Goal: Information Seeking & Learning: Find specific fact

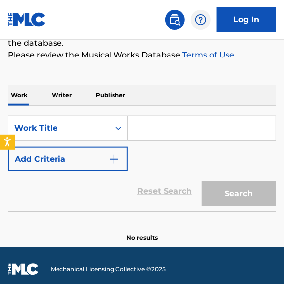
scroll to position [150, 0]
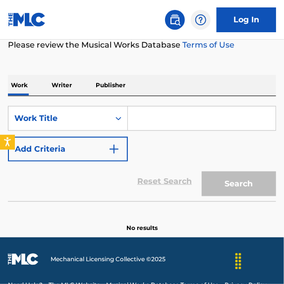
click at [163, 119] on input "Search Form" at bounding box center [202, 119] width 148 height 24
paste input "Inside My Love"
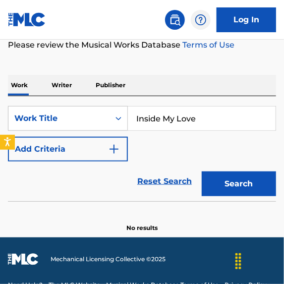
type input "Inside My Love"
click at [86, 148] on button "Add Criteria" at bounding box center [68, 149] width 120 height 25
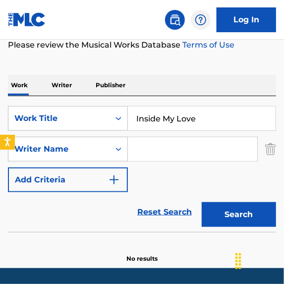
click at [232, 148] on input "Search Form" at bounding box center [192, 149] width 129 height 24
paste input "[PERSON_NAME]"
type input "[PERSON_NAME]"
click at [253, 209] on button "Search" at bounding box center [239, 214] width 74 height 25
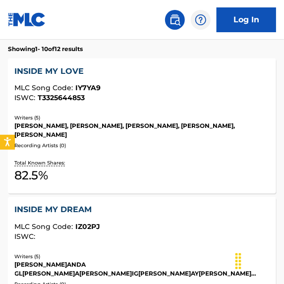
scroll to position [376, 0]
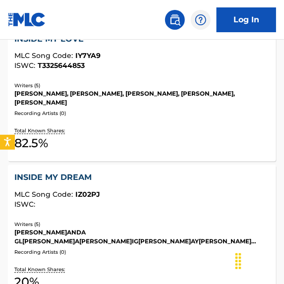
click at [176, 127] on div "Total Known Shares: 82.5 %" at bounding box center [142, 140] width 255 height 30
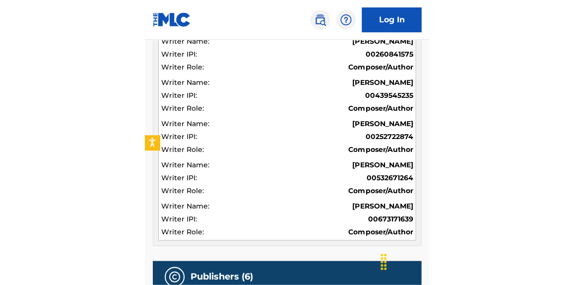
scroll to position [376, 0]
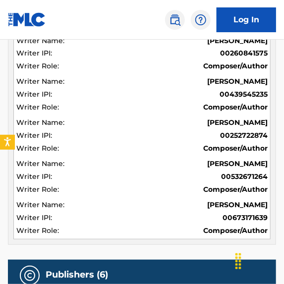
drag, startPoint x: 195, startPoint y: 201, endPoint x: 272, endPoint y: 208, distance: 77.7
click at [272, 208] on div "Writer Name Writer IPI Writer Role [PERSON_NAME] 00260841575 Composer/Author [P…" at bounding box center [142, 137] width 268 height 215
copy span "[PERSON_NAME]"
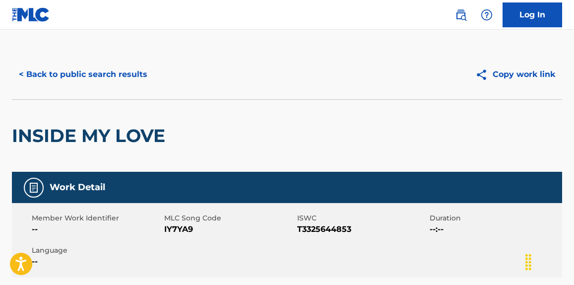
scroll to position [0, 0]
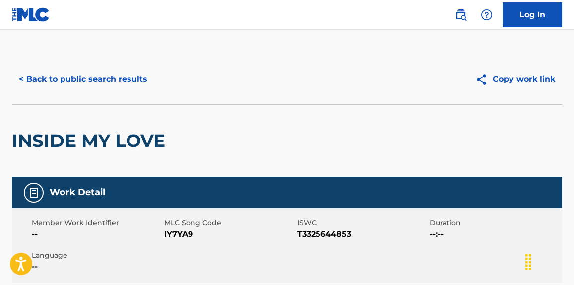
click at [127, 80] on button "< Back to public search results" at bounding box center [83, 79] width 142 height 25
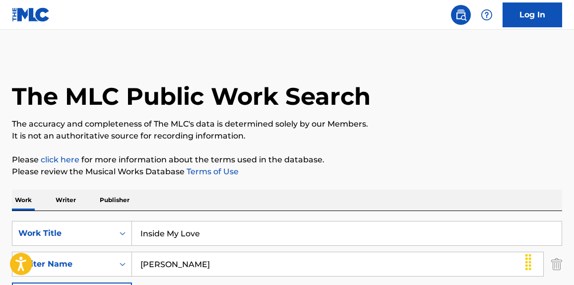
paste input "Ember to Solar"
drag, startPoint x: 222, startPoint y: 228, endPoint x: 106, endPoint y: 219, distance: 116.0
click at [106, 220] on div "SearchWithCriteriad29da838-6ad0-4e75-a29b-6249fc2b64a9 Work Title Ember to Sola…" at bounding box center [287, 279] width 550 height 136
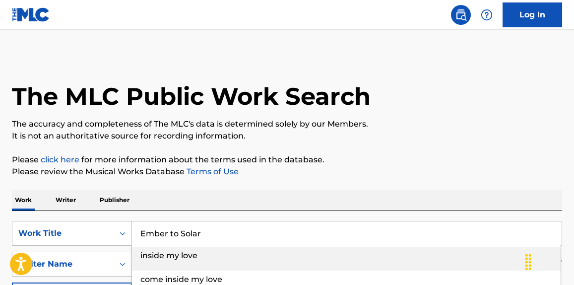
type input "Ember to Solar"
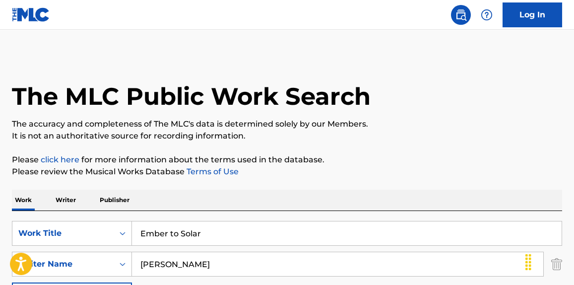
click at [191, 140] on p "It is not an authoritative source for recording information." at bounding box center [287, 136] width 550 height 12
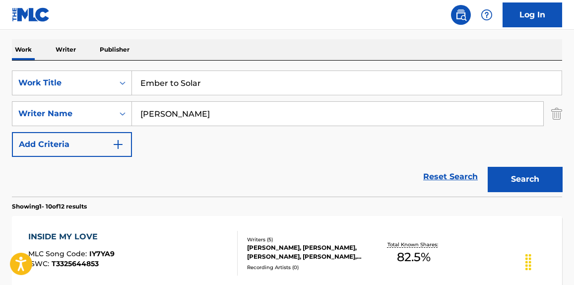
click at [232, 102] on input "[PERSON_NAME]" at bounding box center [337, 114] width 411 height 24
drag, startPoint x: 232, startPoint y: 108, endPoint x: 95, endPoint y: 109, distance: 136.4
click at [95, 109] on div "SearchWithCriteriacf135ed6-7bb3-4050-9025-66733f7e5374 Writer Name" at bounding box center [287, 113] width 550 height 25
click at [284, 166] on div "Search" at bounding box center [522, 177] width 79 height 40
click at [284, 170] on button "Search" at bounding box center [525, 179] width 74 height 25
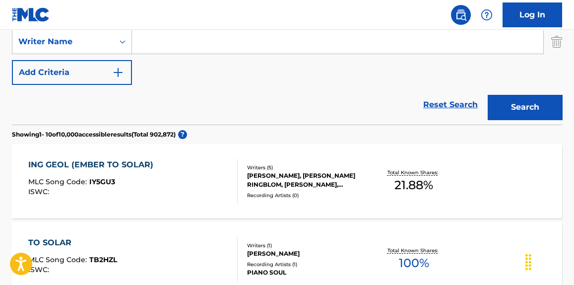
scroll to position [301, 0]
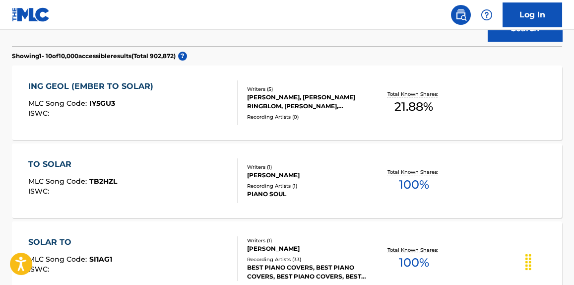
click at [170, 114] on div "ING GEOL (EMBER TO SOLAR) MLC Song Code : IY5GU3 ISWC :" at bounding box center [132, 102] width 209 height 45
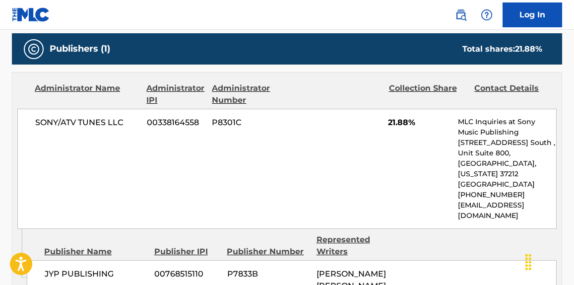
scroll to position [526, 0]
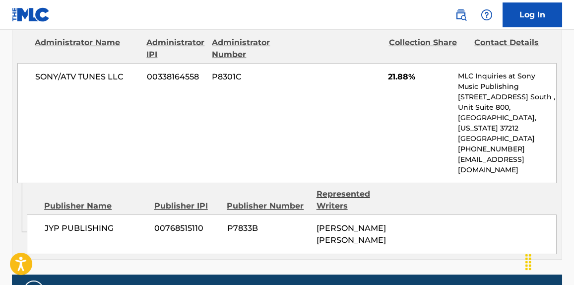
click at [284, 223] on span "[PERSON_NAME] [PERSON_NAME]" at bounding box center [351, 233] width 69 height 21
copy div "[PERSON_NAME] [PERSON_NAME] Total shares: 21.88 %"
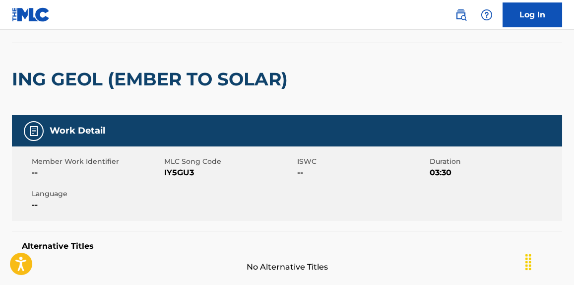
scroll to position [0, 0]
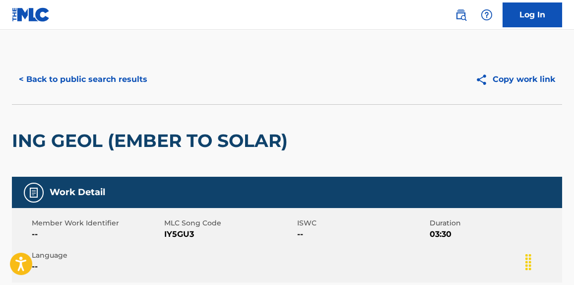
click at [143, 90] on button "< Back to public search results" at bounding box center [83, 79] width 142 height 25
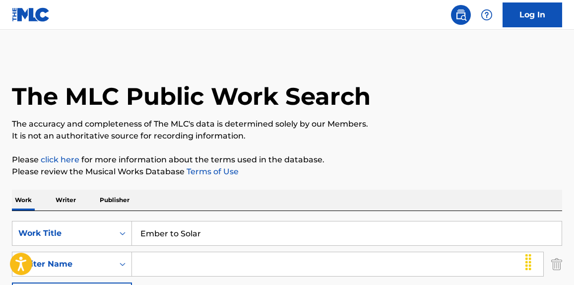
paste input "Bag Bad Back"
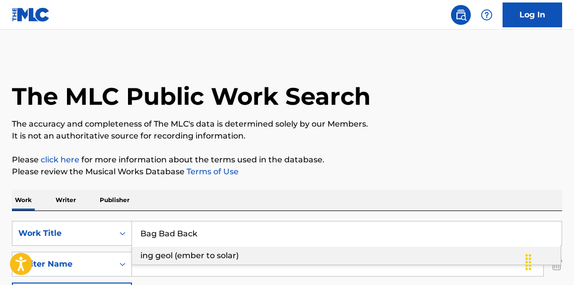
drag, startPoint x: 219, startPoint y: 231, endPoint x: 214, endPoint y: 194, distance: 37.5
click at [123, 232] on div "SearchWithCriteriad29da838-6ad0-4e75-a29b-6249fc2b64a9 Work Title Bag Bad Back …" at bounding box center [287, 233] width 550 height 25
type input "Bag Bad Back"
click at [284, 166] on p "Please review the Musical Works Database Terms of Use" at bounding box center [287, 172] width 550 height 12
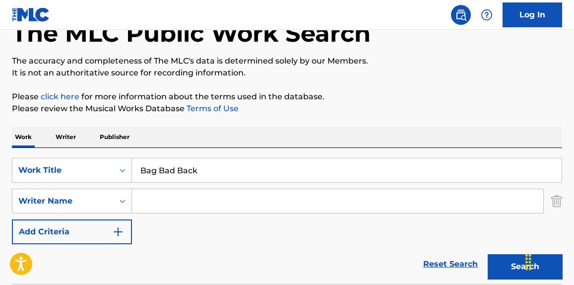
scroll to position [75, 0]
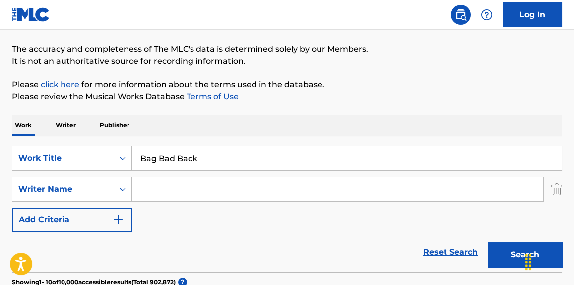
click at [284, 248] on button "Search" at bounding box center [525, 254] width 74 height 25
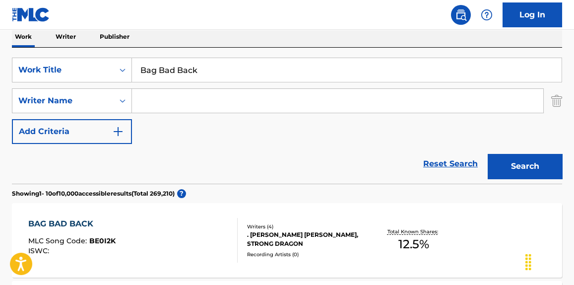
scroll to position [301, 0]
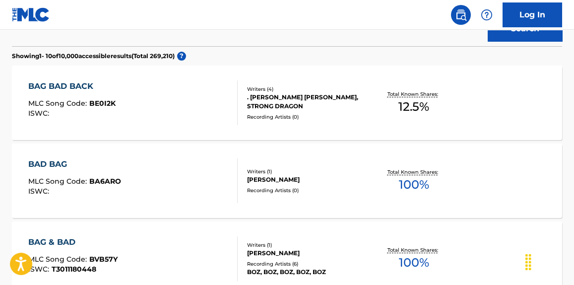
click at [156, 123] on div "BAG BAD BACK MLC Song Code : BE0I2K ISWC :" at bounding box center [132, 102] width 209 height 45
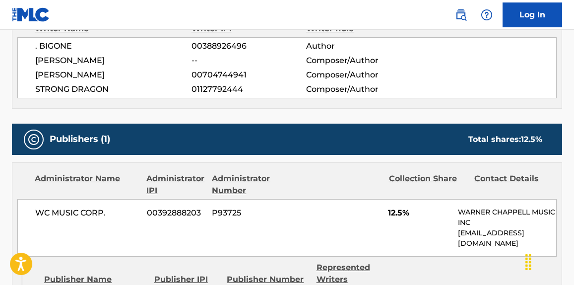
scroll to position [451, 0]
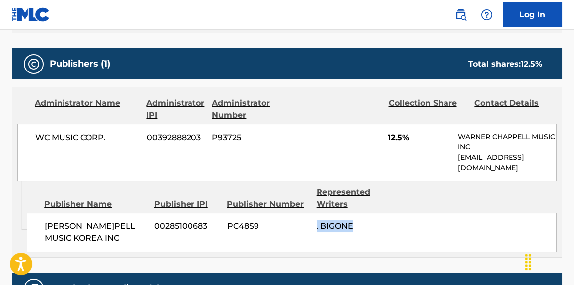
drag, startPoint x: 360, startPoint y: 223, endPoint x: 312, endPoint y: 223, distance: 48.1
click at [284, 223] on div "[PERSON_NAME] MUSIC KOREA INC 00285100683 PC48S9 . BIGONE" at bounding box center [292, 232] width 530 height 40
copy div ". BIGONE"
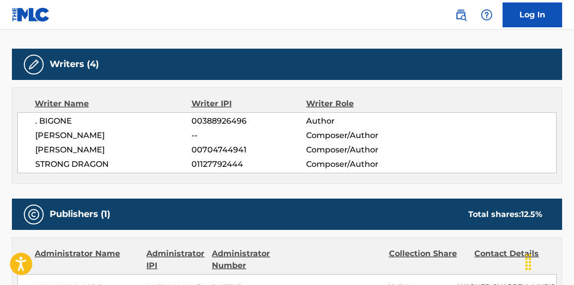
scroll to position [0, 0]
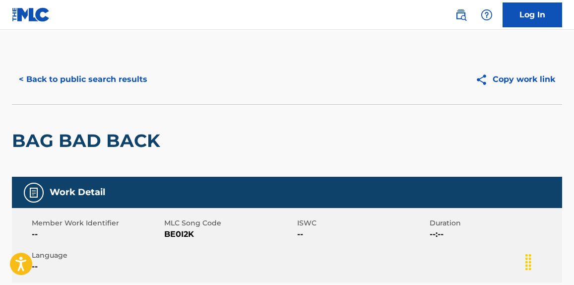
click at [130, 86] on button "< Back to public search results" at bounding box center [83, 79] width 142 height 25
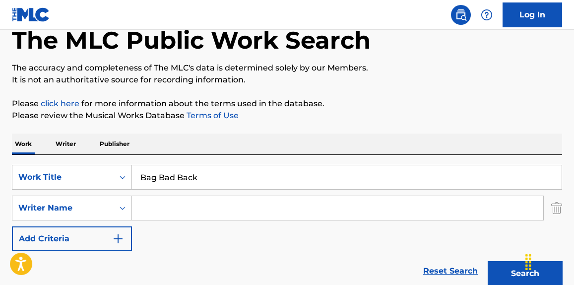
scroll to position [8, 0]
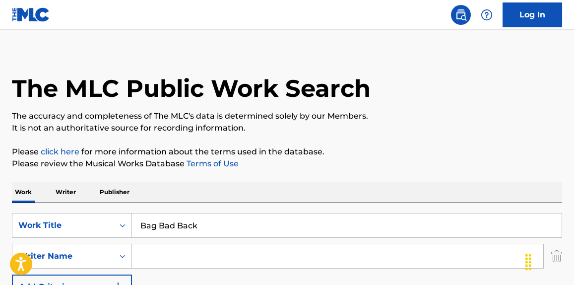
paste input "[PERSON_NAME]"
drag, startPoint x: 214, startPoint y: 176, endPoint x: 108, endPoint y: 180, distance: 105.7
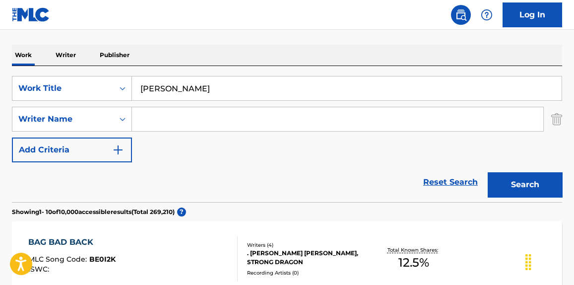
scroll to position [123, 0]
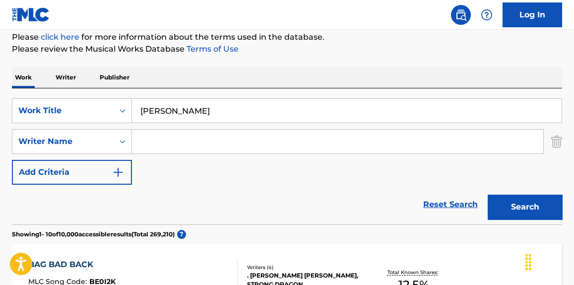
click at [208, 109] on input "[PERSON_NAME]" at bounding box center [347, 111] width 430 height 24
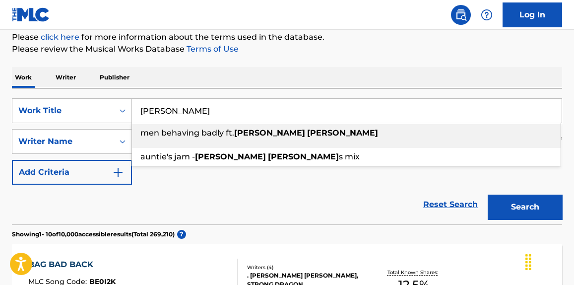
click at [208, 109] on input "[PERSON_NAME]" at bounding box center [347, 111] width 430 height 24
click at [207, 109] on input "[PERSON_NAME]" at bounding box center [347, 111] width 430 height 24
paste input "BADBADBADBAD"
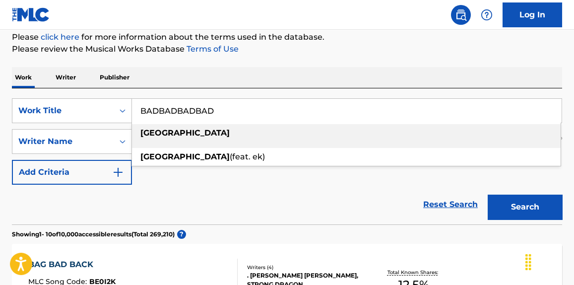
type input "BADBADBADBAD"
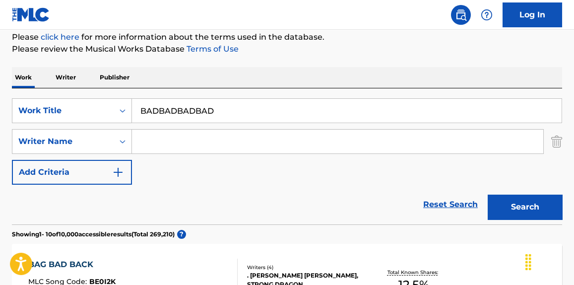
click at [284, 205] on button "Search" at bounding box center [525, 206] width 74 height 25
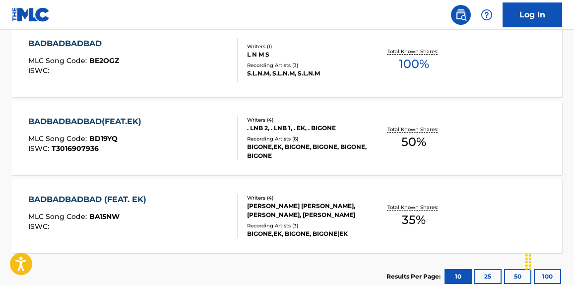
scroll to position [348, 0]
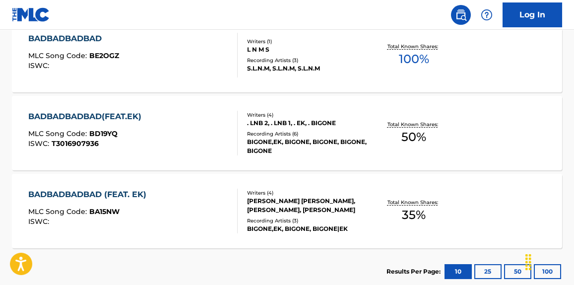
click at [187, 153] on div "BADBADBADBAD(FEAT.EK) MLC Song Code : BD19YQ ISWC : T3016907936" at bounding box center [132, 133] width 209 height 45
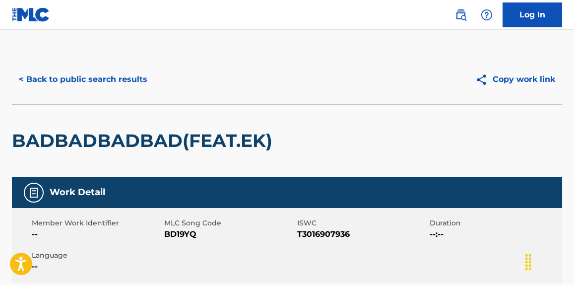
click at [92, 84] on button "< Back to public search results" at bounding box center [83, 79] width 142 height 25
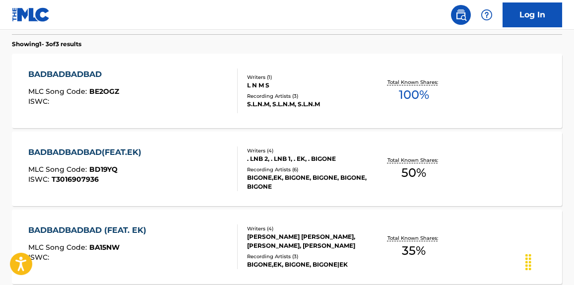
scroll to position [179, 0]
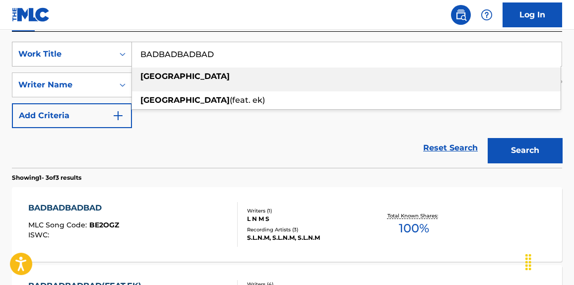
drag, startPoint x: 231, startPoint y: 56, endPoint x: 127, endPoint y: 74, distance: 106.2
click at [102, 46] on div "SearchWithCriteriad29da838-6ad0-4e75-a29b-6249fc2b64a9 Work Title [GEOGRAPHIC_D…" at bounding box center [287, 54] width 550 height 25
paste input "Fly Up"
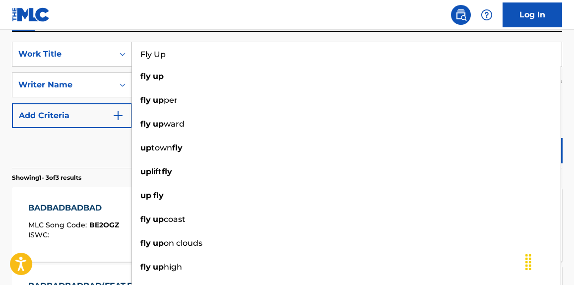
type input "Fly Up"
drag, startPoint x: 87, startPoint y: 146, endPoint x: 97, endPoint y: 152, distance: 12.0
click at [87, 147] on div "Reset Search Search" at bounding box center [287, 148] width 550 height 40
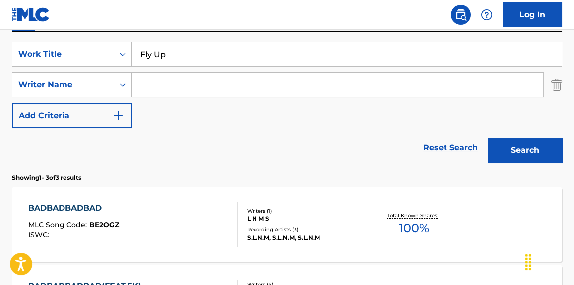
click at [216, 89] on input "Search Form" at bounding box center [337, 85] width 411 height 24
paste input "[PERSON_NAME]"
type input "[PERSON_NAME]"
click at [284, 156] on button "Search" at bounding box center [525, 150] width 74 height 25
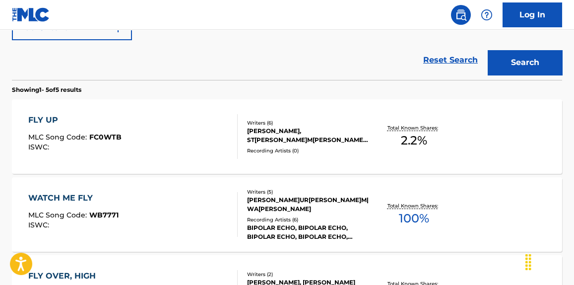
scroll to position [255, 0]
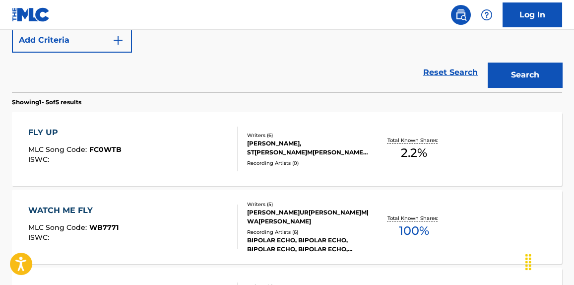
click at [185, 155] on div "FLY UP MLC Song Code : FC0WTB ISWC :" at bounding box center [132, 149] width 209 height 45
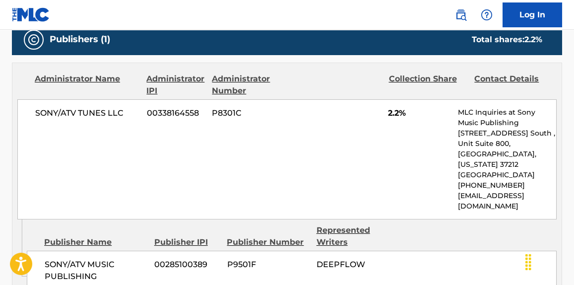
scroll to position [526, 0]
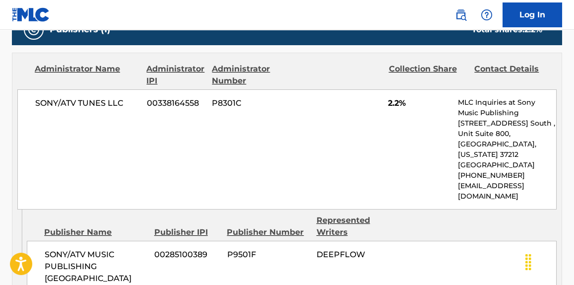
click at [284, 250] on span "DEEPFLOW" at bounding box center [341, 254] width 49 height 9
copy span "DEEPFLOW"
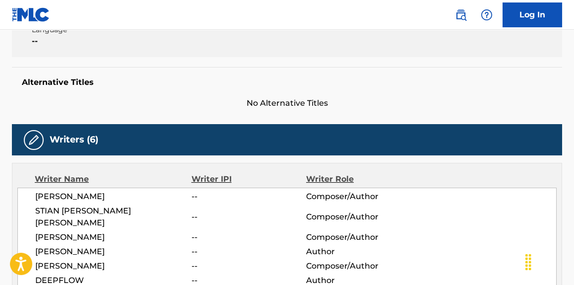
scroll to position [75, 0]
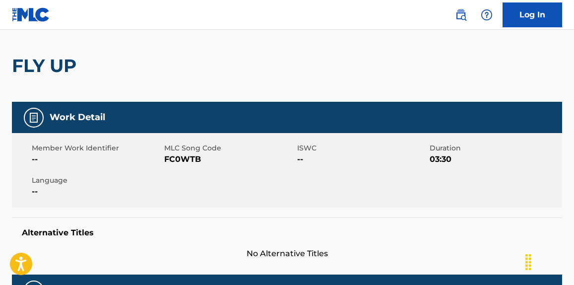
click at [51, 66] on h2 "FLY UP" at bounding box center [46, 66] width 69 height 22
copy div "FLY UP"
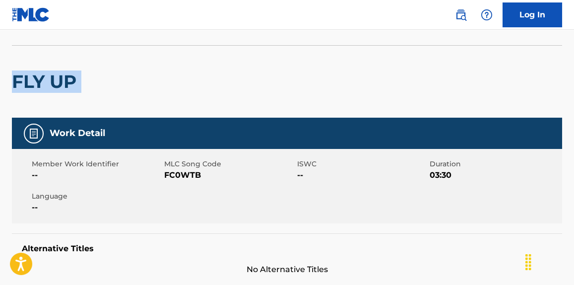
scroll to position [0, 0]
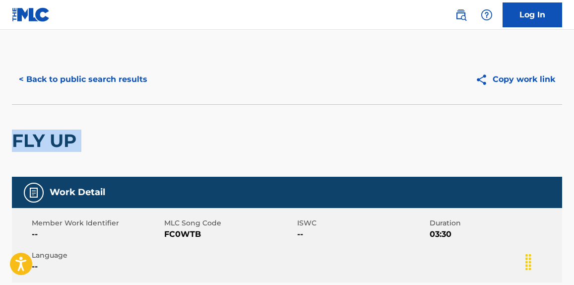
click at [107, 76] on button "< Back to public search results" at bounding box center [83, 79] width 142 height 25
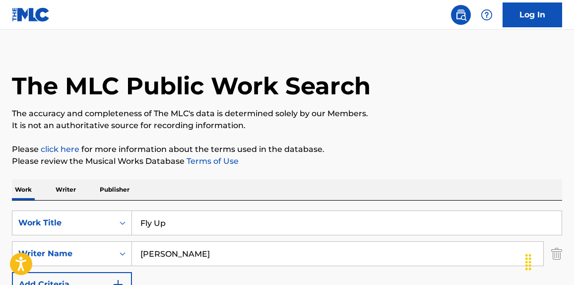
paste input "Show Me Love"
drag, startPoint x: 202, startPoint y: 218, endPoint x: 172, endPoint y: 154, distance: 71.2
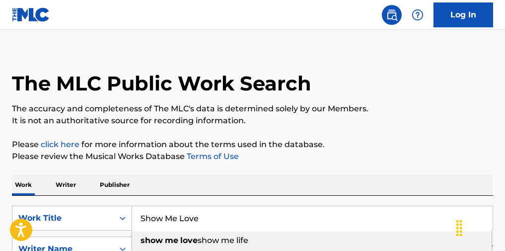
type input "Show Me Love"
click at [284, 144] on p "Please click here for more information about the terms used in the database." at bounding box center [252, 144] width 481 height 12
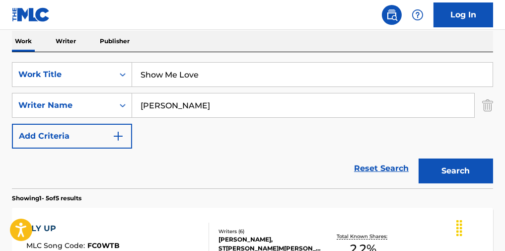
scroll to position [143, 0]
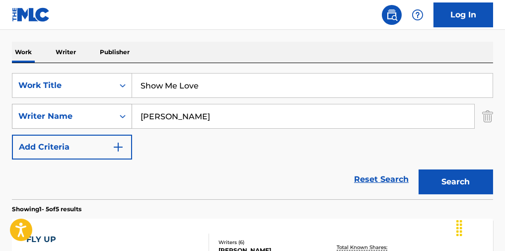
drag, startPoint x: 203, startPoint y: 126, endPoint x: 131, endPoint y: 126, distance: 71.9
click at [131, 126] on div "SearchWithCriteriacf135ed6-7bb3-4050-9025-66733f7e5374 Writer N[PERSON_NAME]" at bounding box center [252, 116] width 481 height 25
type input "zara"
click at [284, 169] on button "Search" at bounding box center [455, 181] width 74 height 25
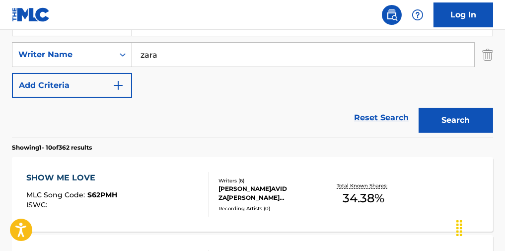
scroll to position [209, 0]
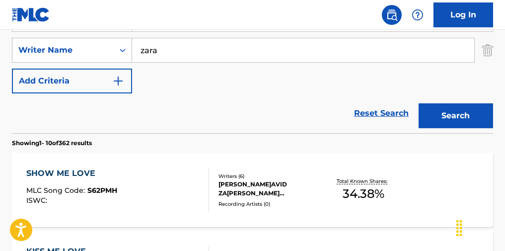
click at [166, 195] on div "SHOW ME LOVE MLC Song Code : S62PMH ISWC :" at bounding box center [117, 189] width 183 height 45
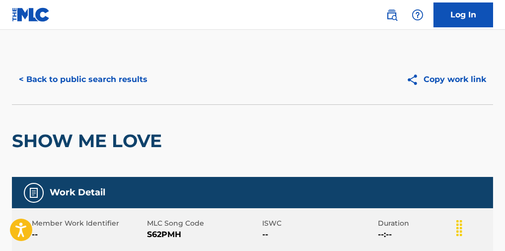
click at [116, 75] on button "< Back to public search results" at bounding box center [83, 79] width 142 height 25
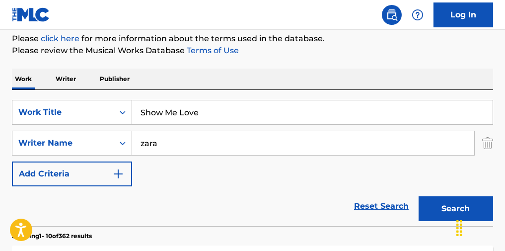
scroll to position [10, 0]
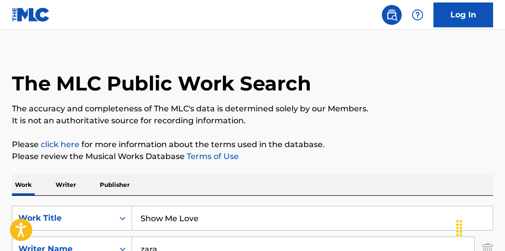
paste input "Passag"
drag, startPoint x: 207, startPoint y: 218, endPoint x: 92, endPoint y: 208, distance: 115.5
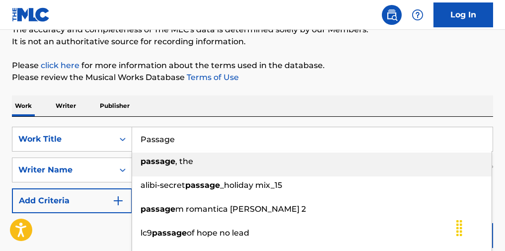
scroll to position [143, 0]
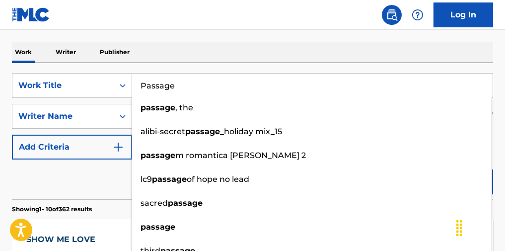
type input "Passage"
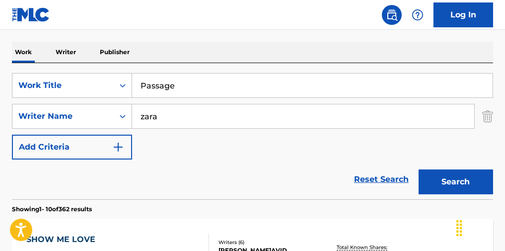
click at [95, 183] on div "Reset Search Search" at bounding box center [252, 179] width 481 height 40
drag, startPoint x: 185, startPoint y: 125, endPoint x: 95, endPoint y: 123, distance: 89.3
click at [95, 123] on div "SearchWithCriteriacf135ed6-7bb3-4050-9025-66733f7e5374 Writer Name [PERSON_NAME]" at bounding box center [252, 116] width 481 height 25
type input "jung"
click at [284, 178] on button "Search" at bounding box center [455, 181] width 74 height 25
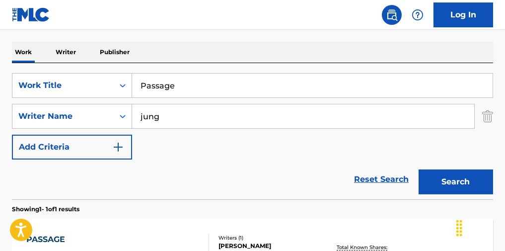
scroll to position [275, 0]
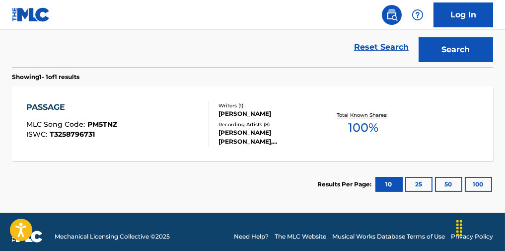
click at [164, 128] on div "PASSAGE MLC Song Code : PM5TNZ ISWC : T3258796731" at bounding box center [117, 123] width 183 height 45
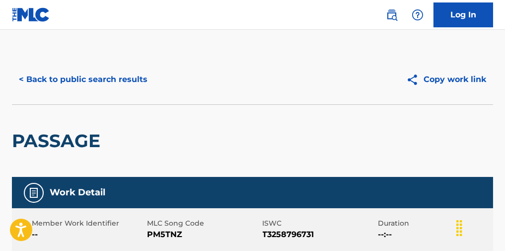
click at [105, 85] on button "< Back to public search results" at bounding box center [83, 79] width 142 height 25
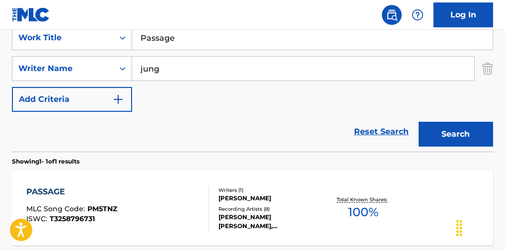
scroll to position [24, 0]
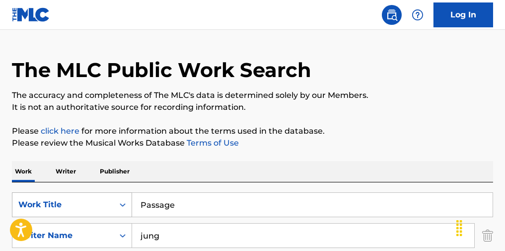
paste input "Midnight Mir"
drag, startPoint x: 159, startPoint y: 207, endPoint x: 107, endPoint y: 202, distance: 52.8
click at [107, 202] on div "SearchWithCriteriad29da838-6ad0-4e75-a29b-6249fc2b64a9 Work Title Passage" at bounding box center [252, 204] width 481 height 25
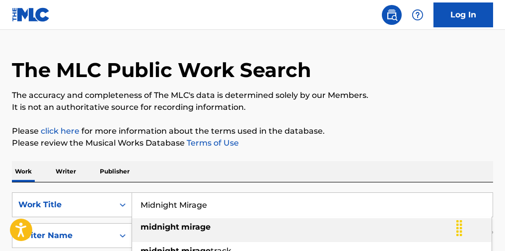
type input "Midnight Mirage"
click at [284, 147] on p "Please review the Musical Works Database Terms of Use" at bounding box center [252, 143] width 481 height 12
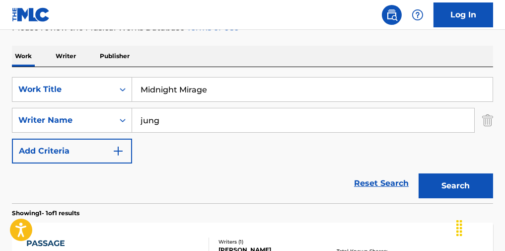
scroll to position [156, 0]
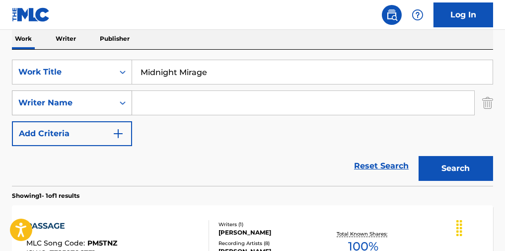
drag, startPoint x: 181, startPoint y: 107, endPoint x: 105, endPoint y: 107, distance: 75.4
click at [105, 107] on div "SearchWithCriteriacf135ed6-7bb3-4050-9025-66733f7e5374 Writer Name" at bounding box center [252, 102] width 481 height 25
drag, startPoint x: 447, startPoint y: 177, endPoint x: 429, endPoint y: 174, distance: 18.1
click at [284, 177] on button "Search" at bounding box center [455, 168] width 74 height 25
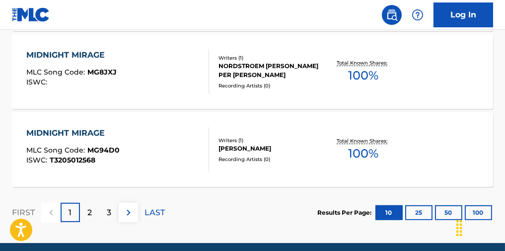
scroll to position [994, 0]
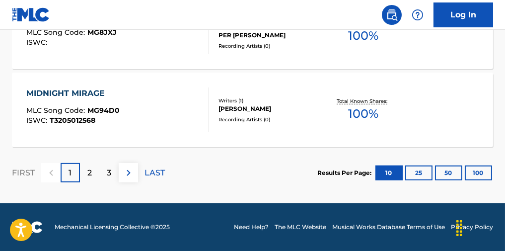
click at [97, 170] on div "2" at bounding box center [89, 172] width 19 height 19
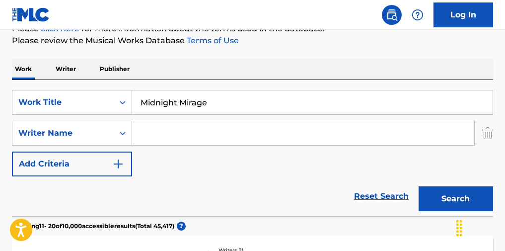
scroll to position [132, 0]
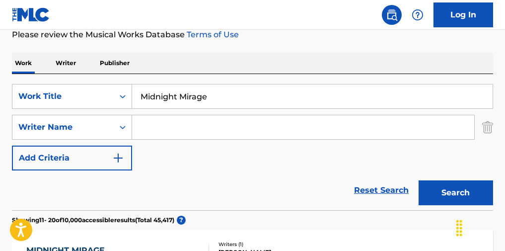
click at [156, 133] on input "Search Form" at bounding box center [303, 127] width 342 height 24
paste input "[PERSON_NAME] (SB)"
drag, startPoint x: 183, startPoint y: 132, endPoint x: 274, endPoint y: 139, distance: 91.1
click at [274, 139] on input "[PERSON_NAME]" at bounding box center [303, 127] width 342 height 24
type input "[PERSON_NAME]"
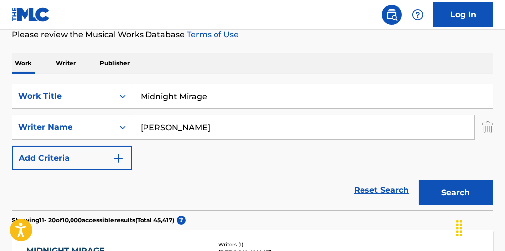
click at [284, 200] on button "Search" at bounding box center [455, 192] width 74 height 25
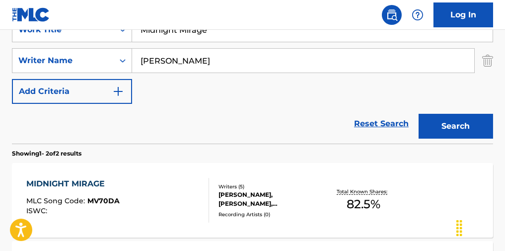
scroll to position [264, 0]
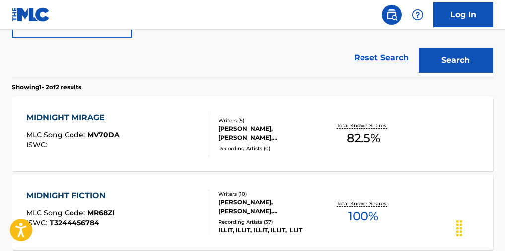
click at [172, 156] on div "MIDNIGHT MIRAGE MLC Song Code : MV70DA ISWC :" at bounding box center [117, 134] width 183 height 45
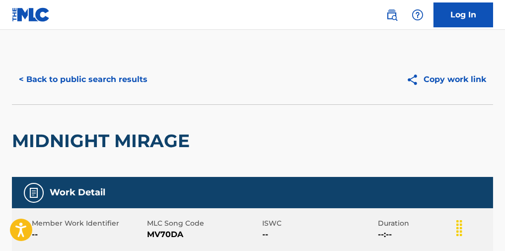
click at [110, 81] on button "< Back to public search results" at bounding box center [83, 79] width 142 height 25
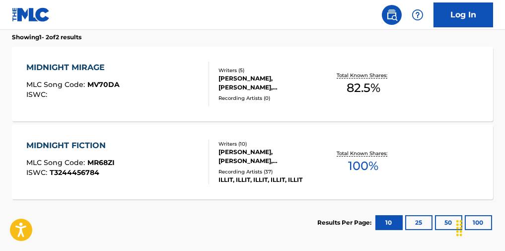
scroll to position [56, 0]
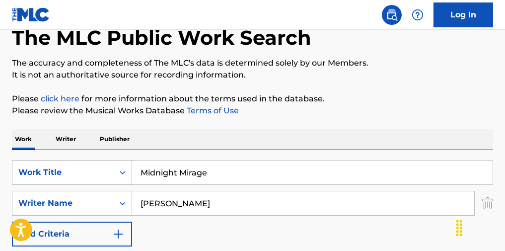
paste input "One Kiss"
drag, startPoint x: 217, startPoint y: 174, endPoint x: 116, endPoint y: 173, distance: 101.7
click at [116, 173] on div "SearchWithCriteriad29da838-6ad0-4e75-a29b-6249fc2b64a9 Work Title One Kiss" at bounding box center [252, 172] width 481 height 25
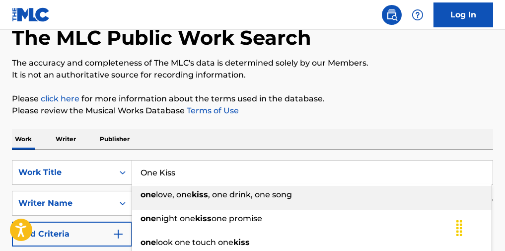
type input "One Kiss"
click at [284, 142] on div "Work Writer Publisher" at bounding box center [252, 138] width 481 height 21
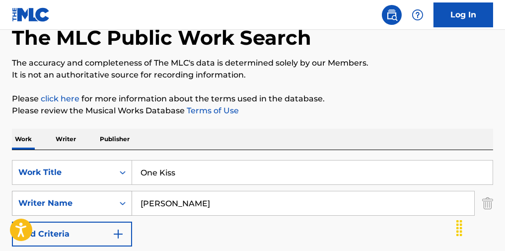
drag, startPoint x: 156, startPoint y: 199, endPoint x: 106, endPoint y: 198, distance: 50.6
click at [106, 198] on div "SearchWithCriteriacf135ed6-7bb3-4050-9025-66733f7e5374 Writer Name [PERSON_NAME]" at bounding box center [252, 203] width 481 height 25
paste input "Park"
drag, startPoint x: 189, startPoint y: 208, endPoint x: 123, endPoint y: 194, distance: 67.5
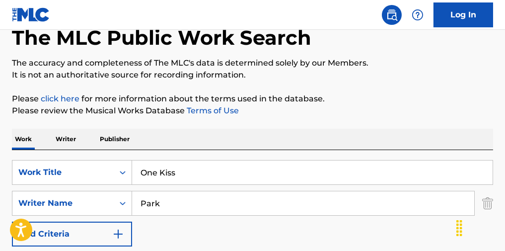
click at [121, 196] on div "SearchWithCriteriacf135ed6-7bb3-4050-9025-66733f7e5374 Writer Name Park" at bounding box center [252, 203] width 481 height 25
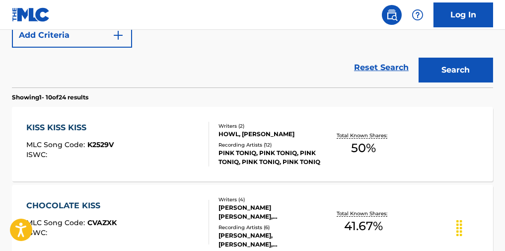
click at [284, 66] on button "Search" at bounding box center [455, 70] width 74 height 25
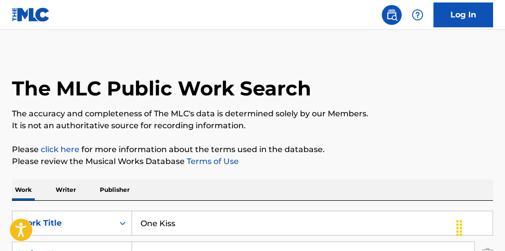
scroll to position [0, 0]
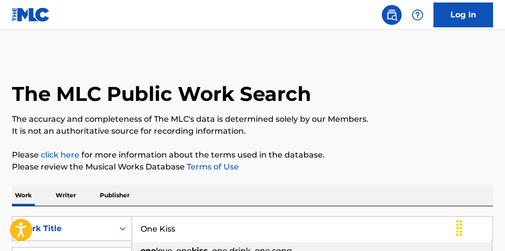
drag, startPoint x: 189, startPoint y: 229, endPoint x: 119, endPoint y: 223, distance: 70.2
click at [120, 226] on div "SearchWithCriteriad29da838-6ad0-4e75-a29b-6249fc2b64a9 Work Title One Kiss one …" at bounding box center [252, 228] width 481 height 25
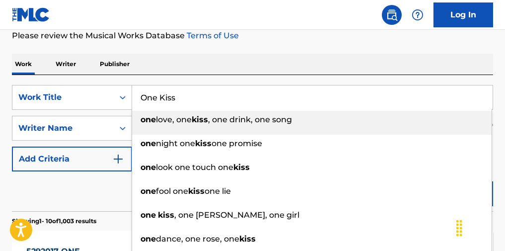
scroll to position [132, 0]
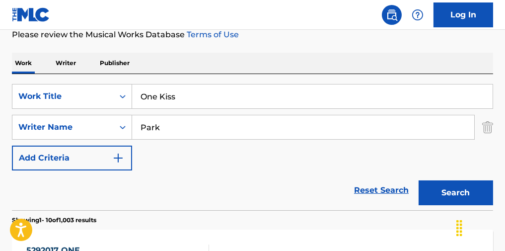
click at [251, 64] on div "Work Writer Publisher" at bounding box center [252, 63] width 481 height 21
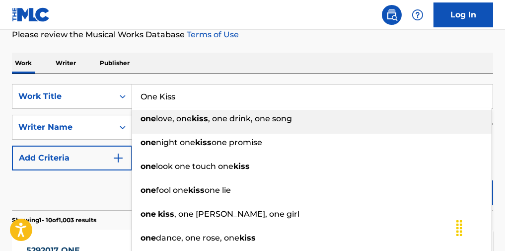
drag, startPoint x: 218, startPoint y: 107, endPoint x: 205, endPoint y: 114, distance: 14.9
drag, startPoint x: 205, startPoint y: 114, endPoint x: 102, endPoint y: 146, distance: 108.6
click at [100, 147] on div "SearchWithCriteriad29da838-6ad0-4e75-a29b-6249fc2b64a9 Work Title One Kiss one …" at bounding box center [252, 127] width 481 height 86
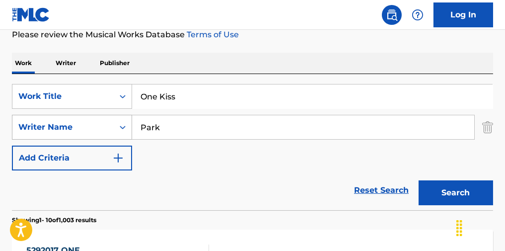
paste input "Janlov"
drag, startPoint x: 181, startPoint y: 134, endPoint x: 109, endPoint y: 134, distance: 71.9
click at [106, 133] on div "SearchWithCriteriacf135ed6-7bb3-4050-9025-66733f7e5374 Writer Name [PERSON_NAME]" at bounding box center [252, 127] width 481 height 25
type input "Janlov"
drag, startPoint x: 449, startPoint y: 192, endPoint x: 415, endPoint y: 176, distance: 37.7
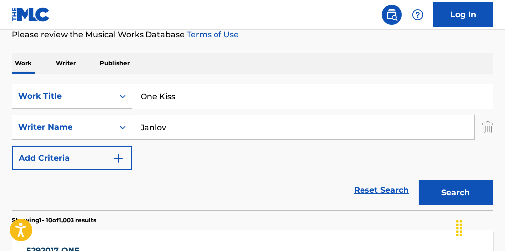
click at [284, 191] on button "Search" at bounding box center [455, 192] width 74 height 25
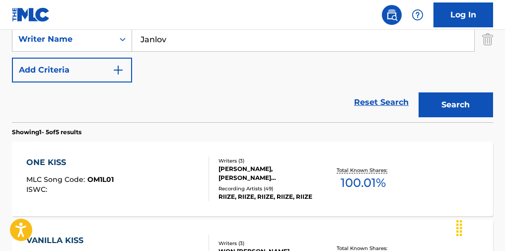
scroll to position [264, 0]
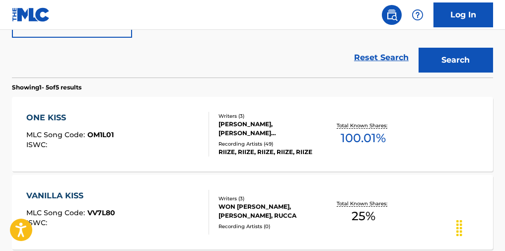
click at [146, 139] on div "ONE KISS MLC Song Code : OM1L01 ISWC :" at bounding box center [117, 134] width 183 height 45
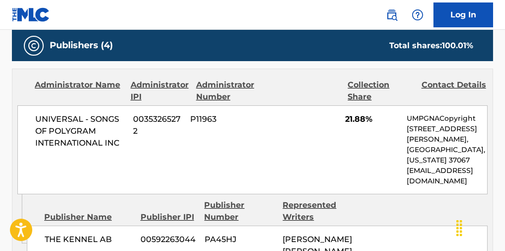
scroll to position [463, 0]
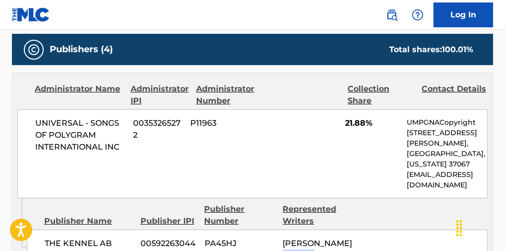
drag, startPoint x: 317, startPoint y: 237, endPoint x: 280, endPoint y: 237, distance: 36.7
click at [280, 237] on div "THE KENNEL AB 00592263044 PA45HJ [PERSON_NAME] [PERSON_NAME]" at bounding box center [257, 249] width 460 height 40
copy span "CAESAR"
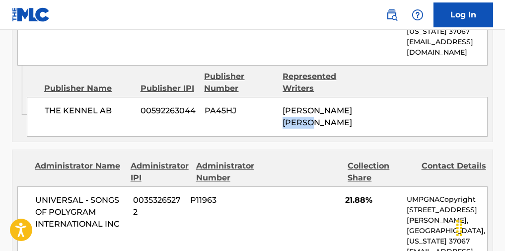
scroll to position [330, 0]
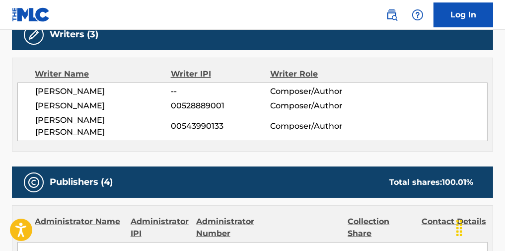
click at [102, 104] on span "[PERSON_NAME]" at bounding box center [102, 106] width 135 height 12
click at [53, 104] on span "[PERSON_NAME]" at bounding box center [102, 106] width 135 height 12
copy span "[PERSON_NAME]"
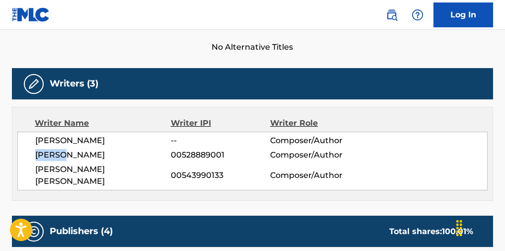
scroll to position [264, 0]
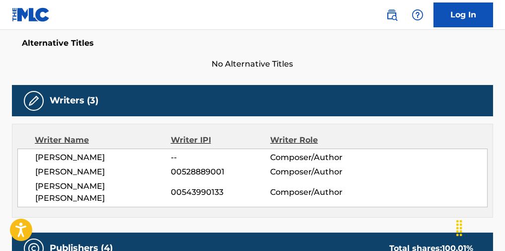
click at [107, 169] on span "[PERSON_NAME]" at bounding box center [102, 172] width 135 height 12
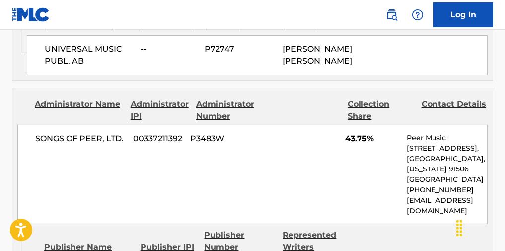
scroll to position [926, 0]
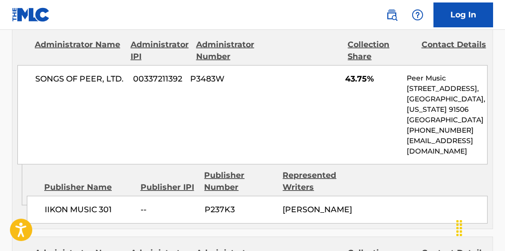
click at [61, 203] on span "IIKON MUSIC 301" at bounding box center [89, 209] width 88 height 12
click at [64, 132] on div "SONGS OF PEER, LTD. 00337211392 P3483W 43.75% Peer Music [STREET_ADDRESS][US_ST…" at bounding box center [252, 114] width 470 height 99
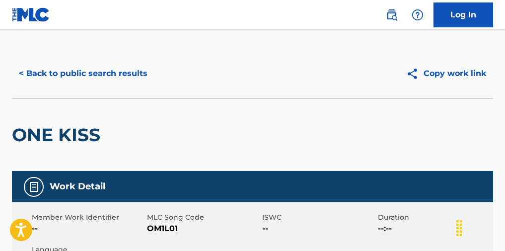
scroll to position [0, 0]
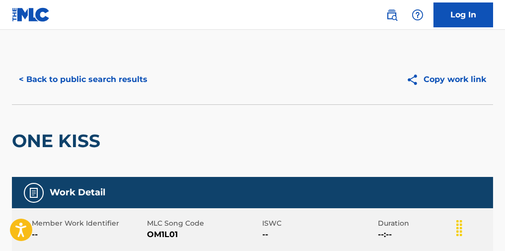
click at [128, 77] on button "< Back to public search results" at bounding box center [83, 79] width 142 height 25
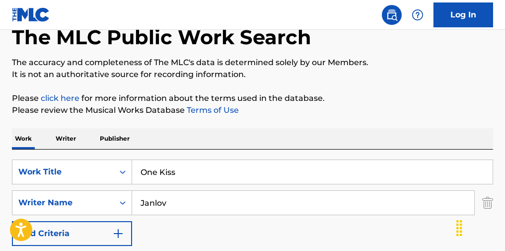
scroll to position [56, 0]
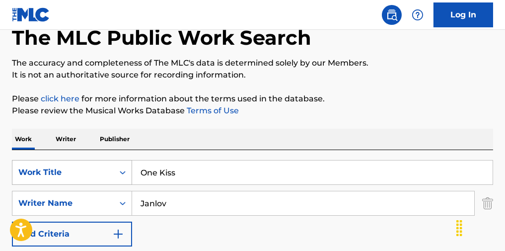
paste input "Another Life"
drag, startPoint x: 192, startPoint y: 167, endPoint x: 114, endPoint y: 168, distance: 78.9
click at [114, 168] on div "SearchWithCriteriad29da838-6ad0-4e75-a29b-6249fc2b64a9 Work Title Another Life" at bounding box center [252, 172] width 481 height 25
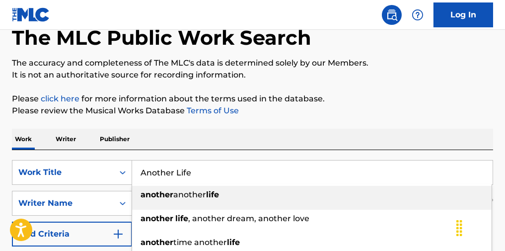
type input "Another Life"
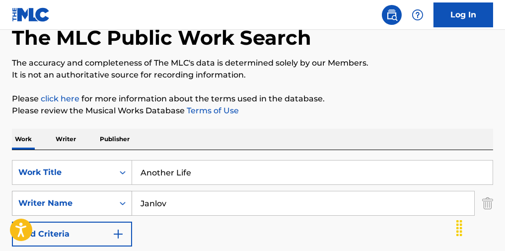
paste input "Svendesen"
drag, startPoint x: 166, startPoint y: 209, endPoint x: 116, endPoint y: 200, distance: 50.8
click at [116, 200] on div "SearchWithCriteriacf135ed6-7bb3-4050-9025-66733f7e5374 Writer Name [PERSON_NAME]" at bounding box center [252, 203] width 481 height 25
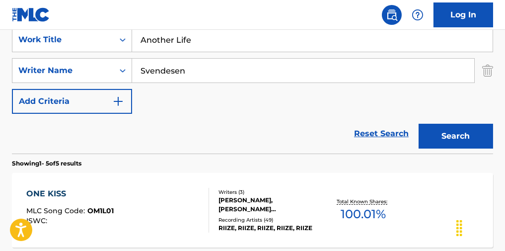
click at [284, 146] on button "Search" at bounding box center [455, 136] width 74 height 25
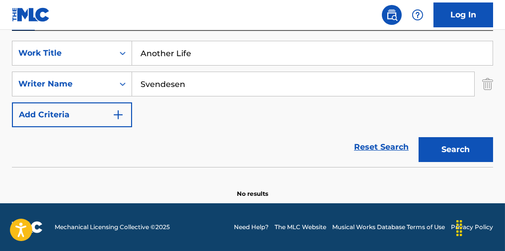
scroll to position [180, 0]
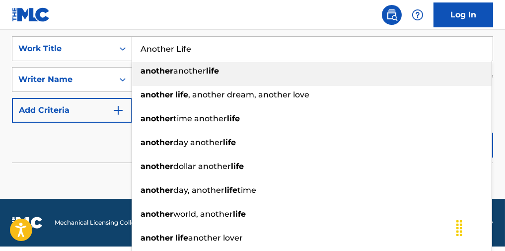
drag, startPoint x: 192, startPoint y: 50, endPoint x: 92, endPoint y: 31, distance: 101.5
click at [101, 44] on div "SearchWithCriteriad29da838-6ad0-4e75-a29b-6249fc2b64a9 Work Title Another Life …" at bounding box center [252, 48] width 481 height 25
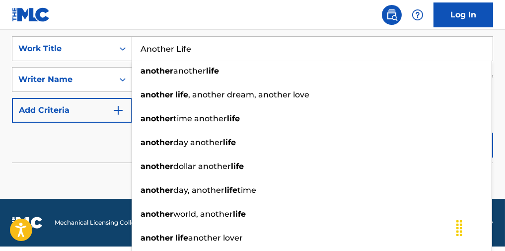
click at [192, 29] on nav "Log In" at bounding box center [252, 15] width 505 height 30
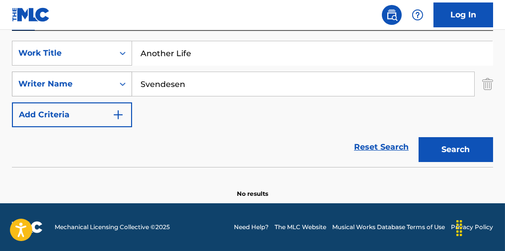
paste input "Moo"
drag, startPoint x: 189, startPoint y: 81, endPoint x: 85, endPoint y: 75, distance: 103.8
click at [85, 75] on div "SearchWithCriteriacf135ed6-7bb3-4050-9025-66733f7e5374 Writer Name [PERSON_NAME]" at bounding box center [252, 83] width 481 height 25
type input "Moon"
click at [284, 148] on button "Search" at bounding box center [455, 149] width 74 height 25
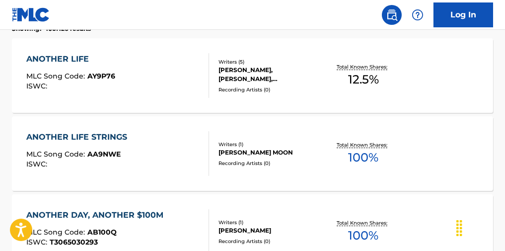
scroll to position [312, 0]
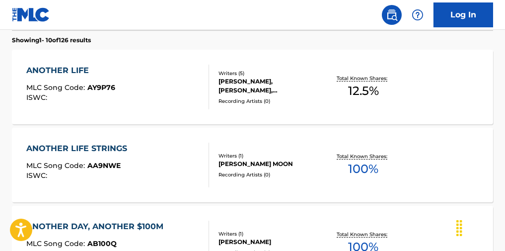
click at [161, 109] on div "ANOTHER LIFE MLC Song Code : AY9P76 ISWC :" at bounding box center [117, 86] width 183 height 45
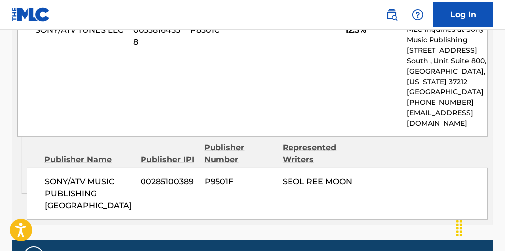
scroll to position [595, 0]
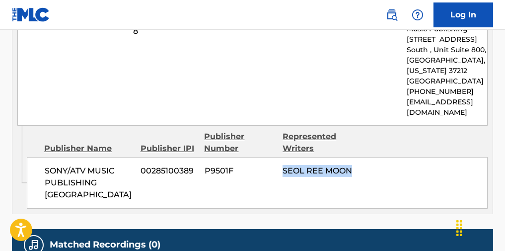
drag, startPoint x: 352, startPoint y: 157, endPoint x: 277, endPoint y: 154, distance: 75.0
click at [277, 157] on div "SONY/ATV MUSIC PUBLISHING KOREA 00285100389 P9501F SEOL REE MOON" at bounding box center [257, 183] width 460 height 52
copy div "SEOL REE MOON"
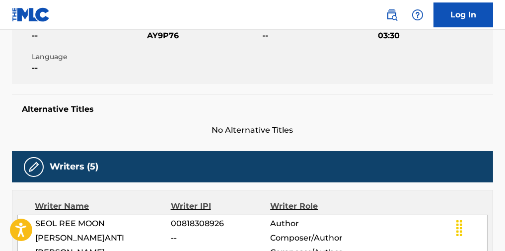
scroll to position [0, 0]
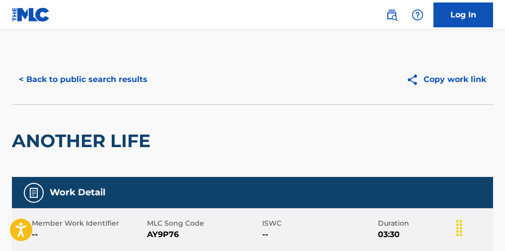
click at [131, 76] on button "< Back to public search results" at bounding box center [83, 79] width 142 height 25
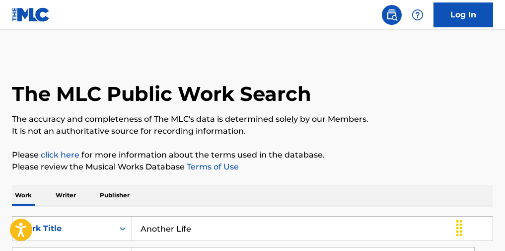
drag, startPoint x: 244, startPoint y: 168, endPoint x: 234, endPoint y: 175, distance: 11.7
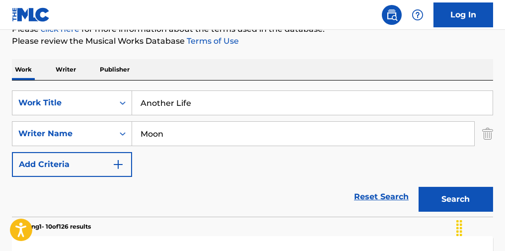
scroll to position [132, 0]
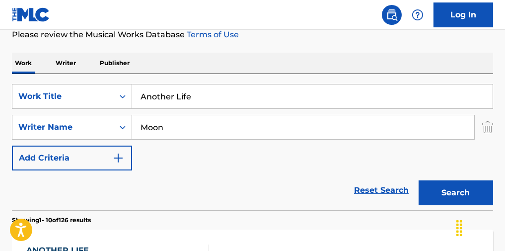
drag, startPoint x: 234, startPoint y: 175, endPoint x: 167, endPoint y: 126, distance: 83.2
click at [167, 126] on input "Moon" at bounding box center [303, 127] width 342 height 24
paste input "[PERSON_NAME]"
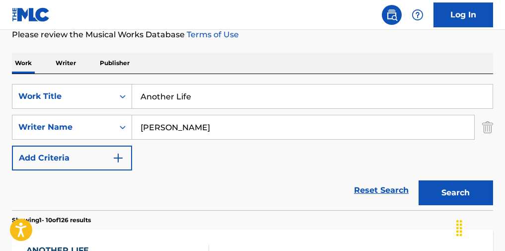
type input "[PERSON_NAME]"
drag, startPoint x: 201, startPoint y: 109, endPoint x: 113, endPoint y: 106, distance: 88.3
click at [113, 106] on div "SearchWithCriteriad29da838-6ad0-4e75-a29b-6249fc2b64a9 Work Title Another Life" at bounding box center [252, 96] width 481 height 25
drag, startPoint x: 151, startPoint y: 97, endPoint x: 81, endPoint y: 101, distance: 70.5
click at [81, 101] on div "SearchWithCriteriad29da838-6ad0-4e75-a29b-6249fc2b64a9 Work Title at the end of…" at bounding box center [252, 96] width 481 height 25
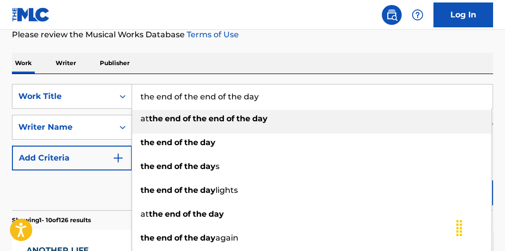
type input "the end of the end of the day"
click at [54, 198] on div "Reset Search Search" at bounding box center [252, 190] width 481 height 40
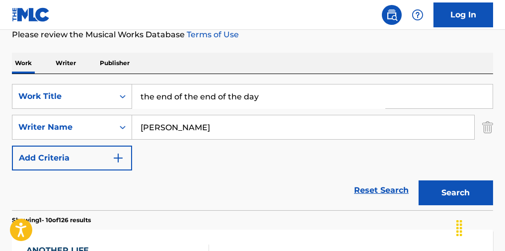
drag, startPoint x: 435, startPoint y: 198, endPoint x: 394, endPoint y: 197, distance: 40.2
click at [284, 198] on button "Search" at bounding box center [455, 192] width 74 height 25
drag, startPoint x: 161, startPoint y: 128, endPoint x: 103, endPoint y: 129, distance: 58.6
click at [93, 130] on div "SearchWithCriteriacf135ed6-7bb3-4050-9025-66733f7e5374 Writer Name [PERSON_NAME]" at bounding box center [252, 127] width 481 height 25
paste input "Woong"
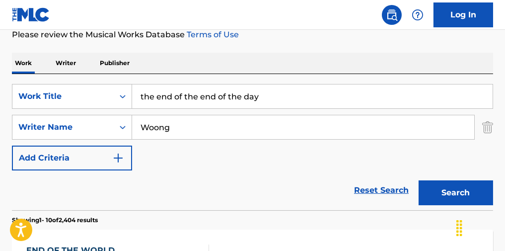
type input "Woong"
click at [284, 193] on button "Search" at bounding box center [455, 192] width 74 height 25
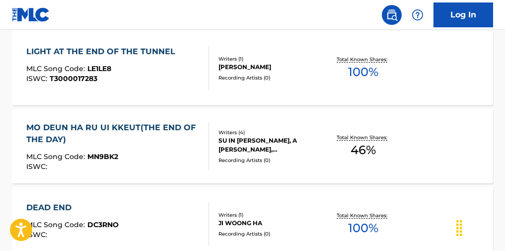
click at [164, 157] on div "MLC Song Code : MN9BK2" at bounding box center [113, 158] width 174 height 10
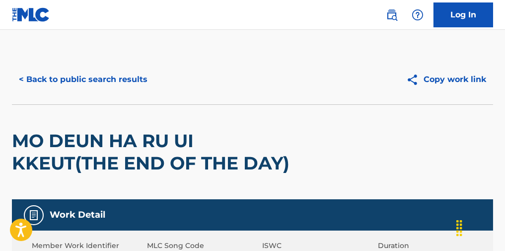
click at [124, 84] on button "< Back to public search results" at bounding box center [83, 79] width 142 height 25
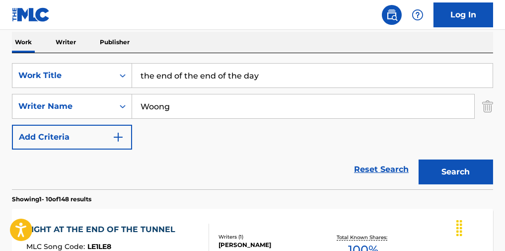
scroll to position [56, 0]
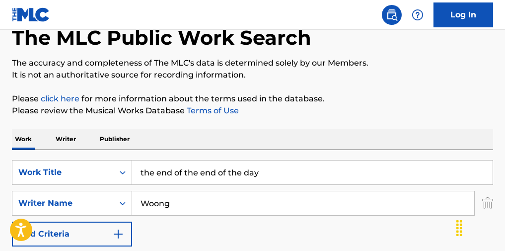
click at [126, 192] on div "SearchWithCriteriad29da838-6ad0-4e75-a29b-6249fc2b64a9 Work Title the end of th…" at bounding box center [252, 203] width 481 height 86
click at [171, 215] on input "Woong" at bounding box center [303, 203] width 342 height 24
click at [170, 215] on input "Woong" at bounding box center [303, 203] width 342 height 24
paste input "[PERSON_NAME]"
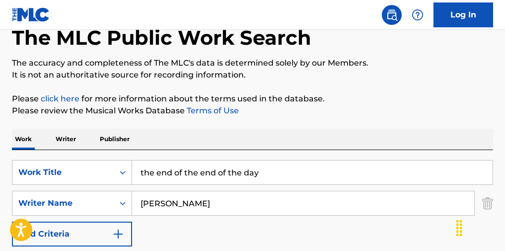
type input "[PERSON_NAME]"
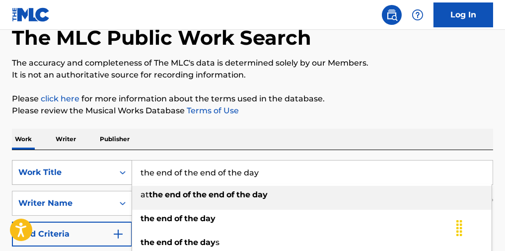
drag, startPoint x: 225, startPoint y: 177, endPoint x: 117, endPoint y: 174, distance: 107.7
click at [117, 174] on div "SearchWithCriteriad29da838-6ad0-4e75-a29b-6249fc2b64a9 Work Title the end of th…" at bounding box center [252, 172] width 481 height 25
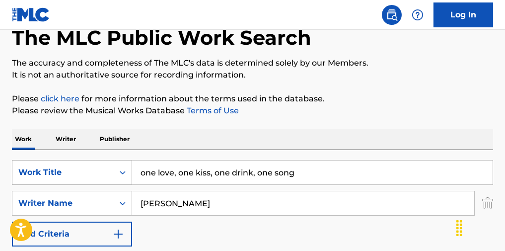
drag, startPoint x: 322, startPoint y: 172, endPoint x: 126, endPoint y: 175, distance: 197.0
click at [126, 175] on div "SearchWithCriteriad29da838-6ad0-4e75-a29b-6249fc2b64a9 Work Title one love, one…" at bounding box center [252, 172] width 481 height 25
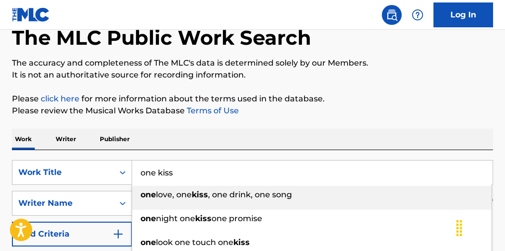
type input "one kiss"
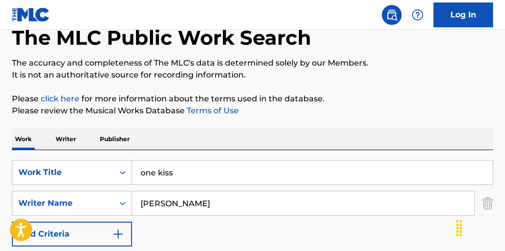
click at [284, 62] on p "The accuracy and completeness of The MLC's data is determined solely by our Mem…" at bounding box center [252, 63] width 481 height 12
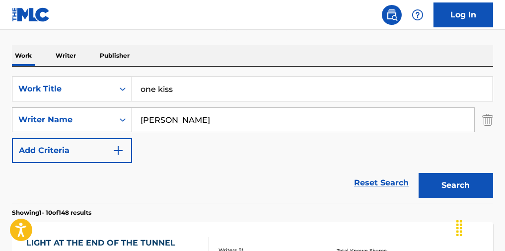
scroll to position [139, 0]
click at [284, 194] on button "Search" at bounding box center [455, 185] width 74 height 25
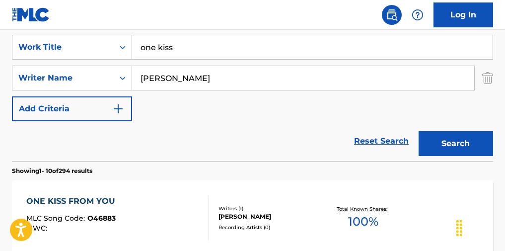
scroll to position [190, 0]
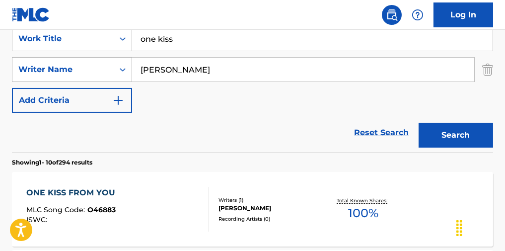
drag, startPoint x: 192, startPoint y: 79, endPoint x: 94, endPoint y: 68, distance: 98.8
click at [89, 72] on div "SearchWithCriteriacf135ed6-7bb3-4050-9025-66733f7e5374 Writer Name [PERSON_NAME]" at bounding box center [252, 69] width 481 height 25
paste input "Strong Dragon"
type input "Strong Dragon"
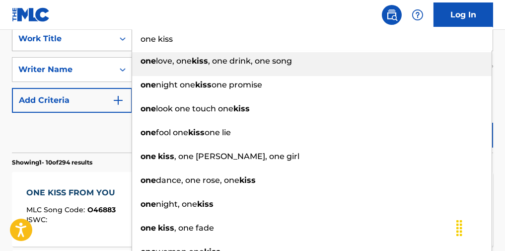
drag, startPoint x: 186, startPoint y: 49, endPoint x: 104, endPoint y: 45, distance: 81.5
click at [105, 45] on div "SearchWithCriteriad29da838-6ad0-4e75-a29b-6249fc2b64a9 Work Title one kiss one …" at bounding box center [252, 38] width 481 height 25
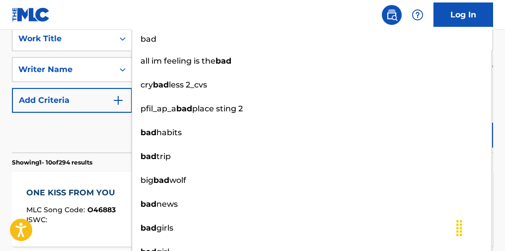
type input "bad"
drag, startPoint x: 93, startPoint y: 128, endPoint x: 133, endPoint y: 125, distance: 39.8
click at [93, 128] on div "Reset Search Search" at bounding box center [252, 133] width 481 height 40
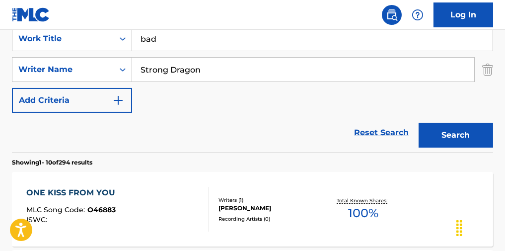
click at [284, 139] on button "Search" at bounding box center [455, 135] width 74 height 25
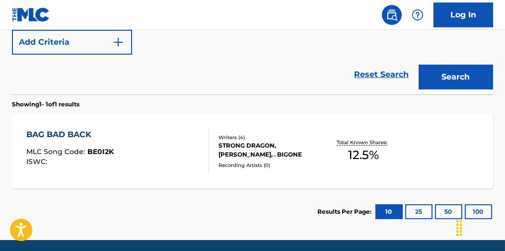
scroll to position [288, 0]
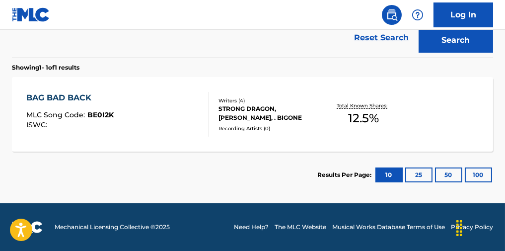
click at [133, 128] on div "BAG BAD BACK MLC Song Code : BE0I2K ISWC :" at bounding box center [117, 114] width 183 height 45
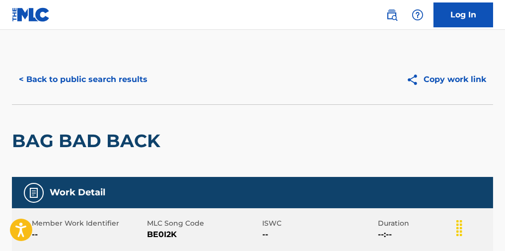
click at [146, 82] on button "< Back to public search results" at bounding box center [83, 79] width 142 height 25
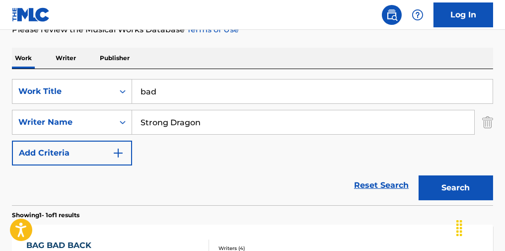
scroll to position [90, 0]
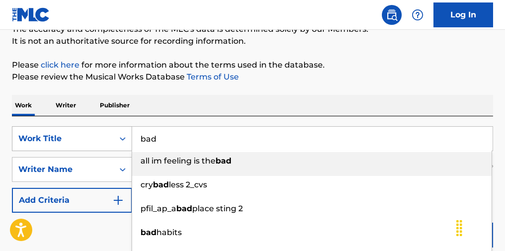
drag, startPoint x: 207, startPoint y: 145, endPoint x: 50, endPoint y: 146, distance: 157.8
click at [50, 146] on div "SearchWithCriteriad29da838-6ad0-4e75-a29b-6249fc2b64a9 Work Title bad all im fe…" at bounding box center [252, 138] width 481 height 25
paste input "[US_STATE][PERSON_NAME]each"
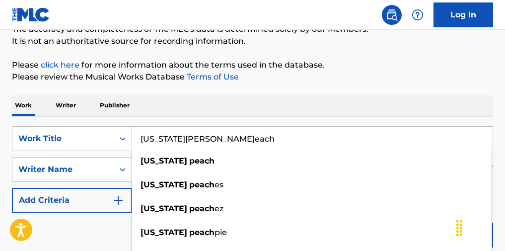
type input "[US_STATE][PERSON_NAME]each"
click at [284, 87] on div "The MLC Public Work Search The accuracy and completeness of The MLC's data is d…" at bounding box center [252, 179] width 505 height 428
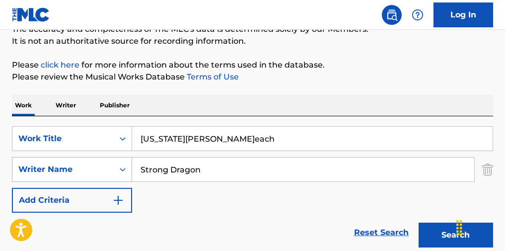
drag, startPoint x: 238, startPoint y: 172, endPoint x: 118, endPoint y: 168, distance: 120.1
click at [118, 168] on div "SearchWithCriteriacf135ed6-7bb3-4050-9025-66733f7e5374 Writer Name Strong Dragon" at bounding box center [252, 169] width 481 height 25
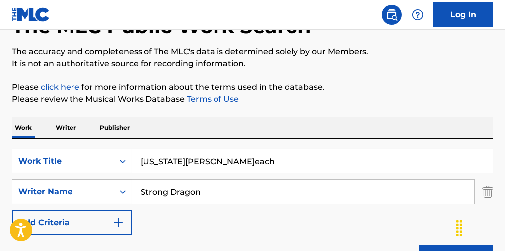
scroll to position [24, 0]
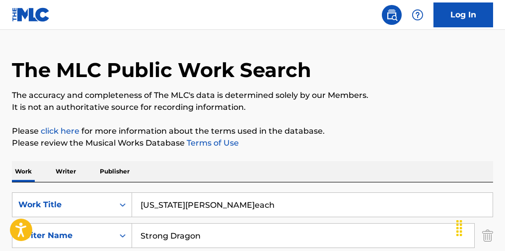
paste input "Price"
type input "Price"
click at [284, 127] on div "The MLC Public Work Search The accuracy and completeness of The MLC's data is d…" at bounding box center [252, 245] width 505 height 428
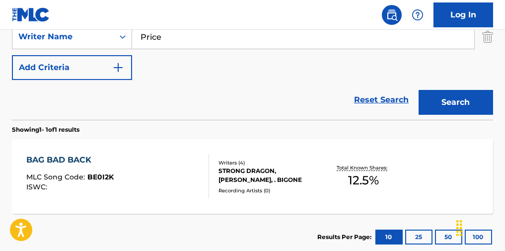
click at [284, 104] on button "Search" at bounding box center [455, 102] width 74 height 25
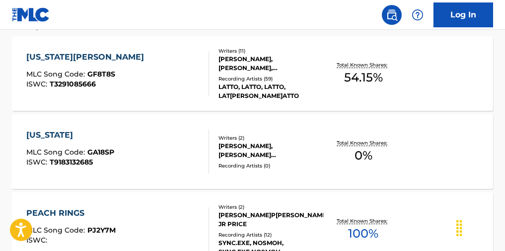
scroll to position [355, 0]
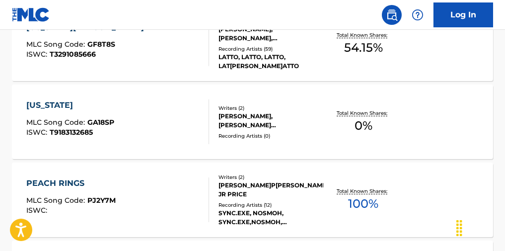
click at [153, 63] on div "[US_STATE][PERSON_NAME]EACH MLC Song Code : GF8T8S ISWC : T3291085666" at bounding box center [117, 43] width 183 height 45
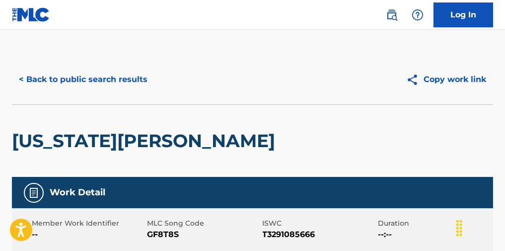
click at [95, 90] on button "< Back to public search results" at bounding box center [83, 79] width 142 height 25
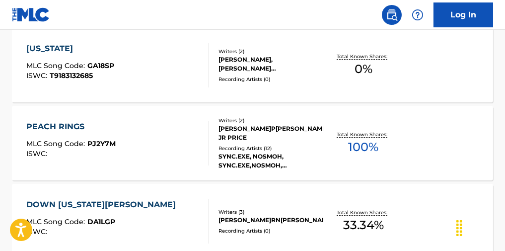
click at [242, 137] on div "[PERSON_NAME]P[PERSON_NAME]A[PERSON_NAME]D JR PRICE" at bounding box center [270, 133] width 105 height 18
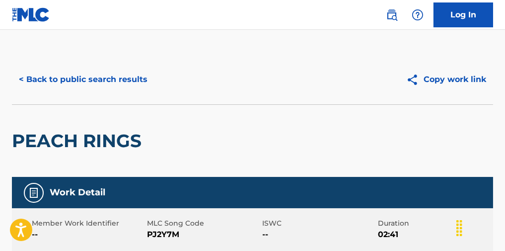
click at [116, 76] on button "< Back to public search results" at bounding box center [83, 79] width 142 height 25
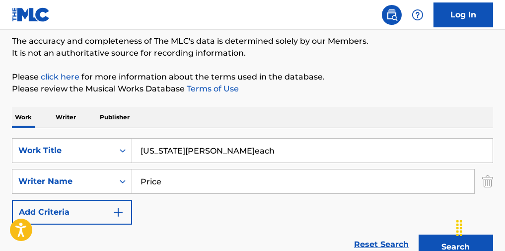
scroll to position [78, 0]
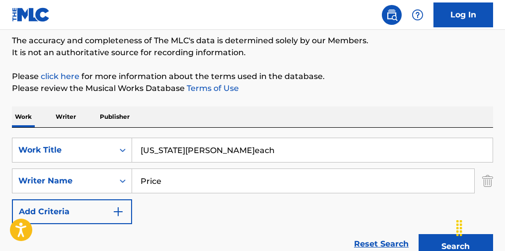
drag, startPoint x: 168, startPoint y: 182, endPoint x: 78, endPoint y: 169, distance: 90.7
click at [78, 169] on div "SearchWithCriteriad29da838-6ad0-4e75-a29b-6249fc2b64a9 Work Ti[PERSON_NAME][US_…" at bounding box center [252, 180] width 481 height 86
type input "[PERSON_NAME]"
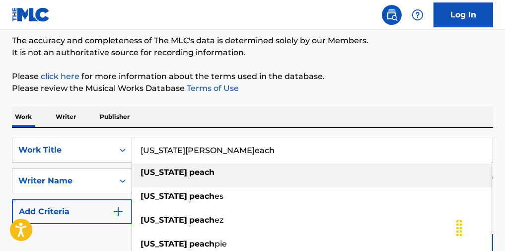
click at [206, 159] on input "[US_STATE][PERSON_NAME]each" at bounding box center [312, 150] width 360 height 24
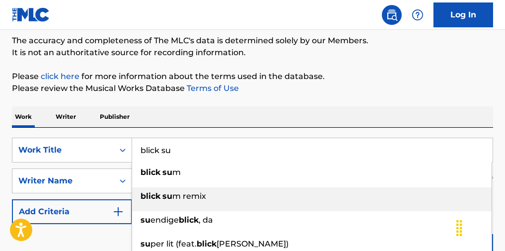
click at [187, 199] on span "m remix" at bounding box center [189, 195] width 34 height 9
type input "blick sum remix"
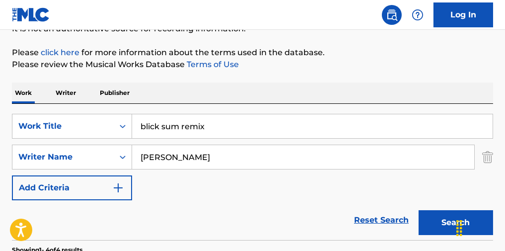
scroll to position [103, 0]
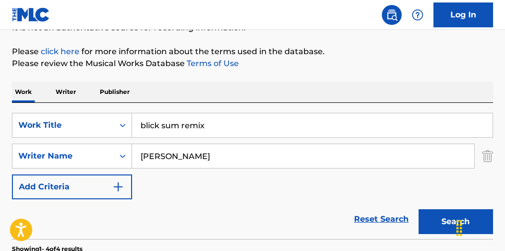
click at [284, 219] on button "Search" at bounding box center [455, 221] width 74 height 25
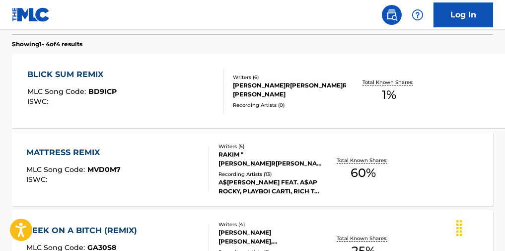
scroll to position [311, 0]
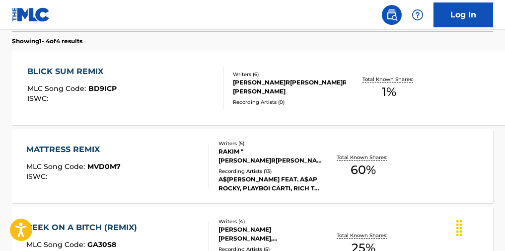
click at [167, 79] on div "BLICK SUM REMIX MLC Song Code : BD9ICP ISWC :" at bounding box center [125, 87] width 196 height 45
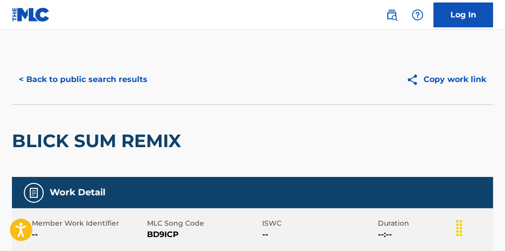
click at [147, 78] on button "< Back to public search results" at bounding box center [83, 79] width 142 height 25
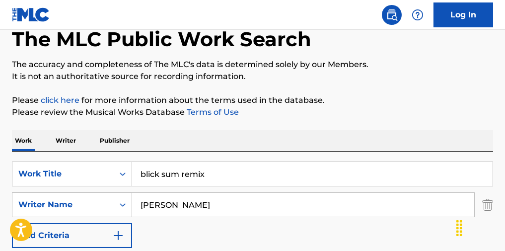
scroll to position [66, 0]
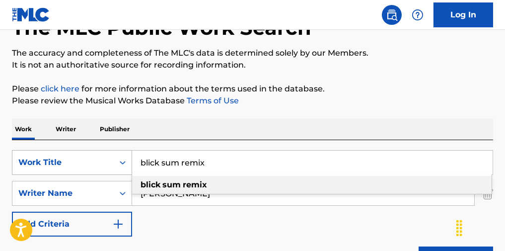
drag, startPoint x: 234, startPoint y: 163, endPoint x: 108, endPoint y: 156, distance: 126.7
click at [108, 156] on div "SearchWithCriteriad29da838-6ad0-4e75-a29b-6249fc2b64a9 Work Title blick sum rem…" at bounding box center [252, 162] width 481 height 25
paste input ""Mimi Interlude, Interlude ""
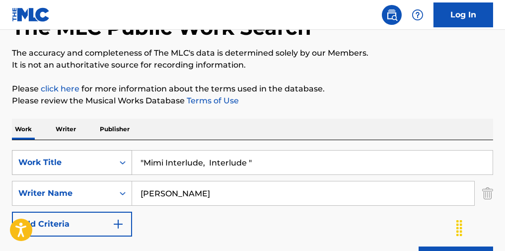
drag, startPoint x: 145, startPoint y: 168, endPoint x: 123, endPoint y: 166, distance: 21.9
click at [123, 166] on div "SearchWithCriteriad29da838-6ad0-4e75-a29b-6249fc2b64a9 Work Title "Mimi Interlu…" at bounding box center [252, 162] width 481 height 25
click at [199, 166] on input "Mimi Interlude, Interlude "" at bounding box center [312, 162] width 360 height 24
click at [204, 166] on input "[PERSON_NAME] Interlude Interlude "" at bounding box center [312, 162] width 360 height 24
click at [249, 165] on input "[PERSON_NAME] Interlude Interlude "" at bounding box center [312, 162] width 360 height 24
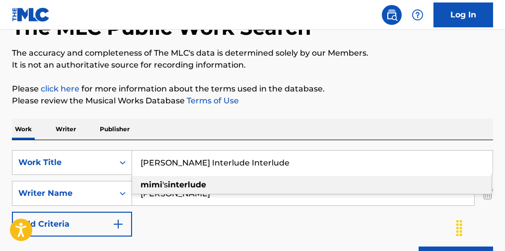
click at [284, 130] on div "Work Writer Publisher" at bounding box center [252, 129] width 481 height 21
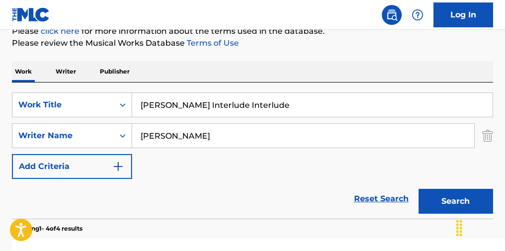
scroll to position [132, 0]
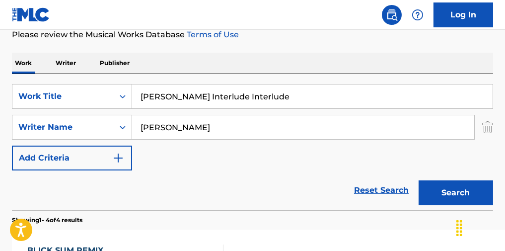
click at [284, 127] on img "Search Form" at bounding box center [487, 127] width 11 height 25
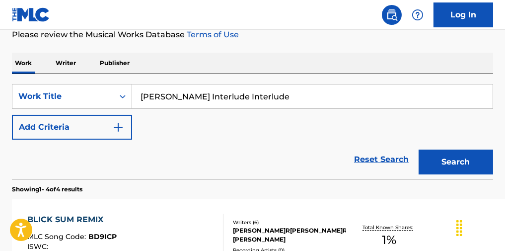
click at [284, 160] on button "Search" at bounding box center [455, 161] width 74 height 25
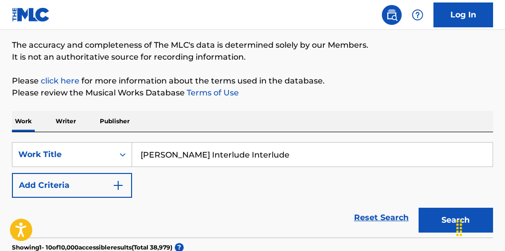
scroll to position [0, 0]
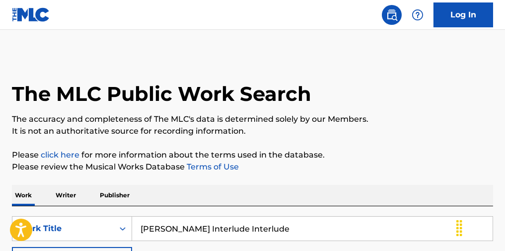
click at [166, 231] on input "[PERSON_NAME] Interlude Interlude" at bounding box center [312, 228] width 360 height 24
click at [161, 231] on input "[PERSON_NAME] Interlude Interlude" at bounding box center [312, 228] width 360 height 24
drag, startPoint x: 240, startPoint y: 227, endPoint x: 201, endPoint y: 229, distance: 38.8
click at [201, 229] on input "[PERSON_NAME] Interlude Interlude" at bounding box center [312, 228] width 360 height 24
drag, startPoint x: 395, startPoint y: 171, endPoint x: 397, endPoint y: 165, distance: 6.9
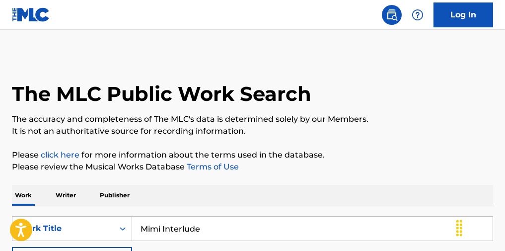
click at [284, 170] on p "Please review the Musical Works Database Terms of Use" at bounding box center [252, 167] width 481 height 12
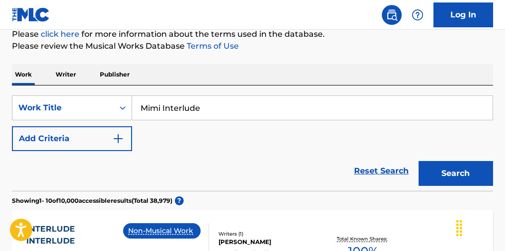
scroll to position [132, 0]
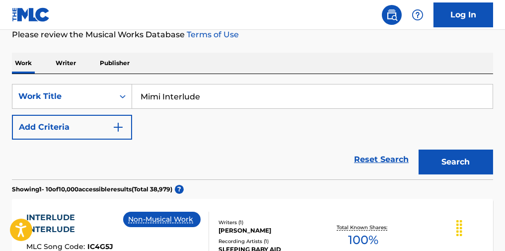
click at [284, 172] on button "Search" at bounding box center [455, 161] width 74 height 25
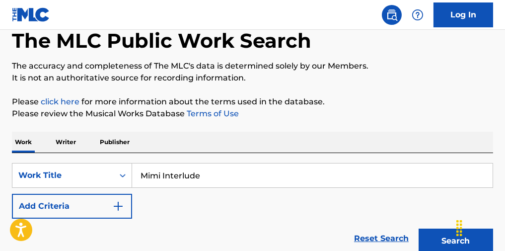
scroll to position [0, 0]
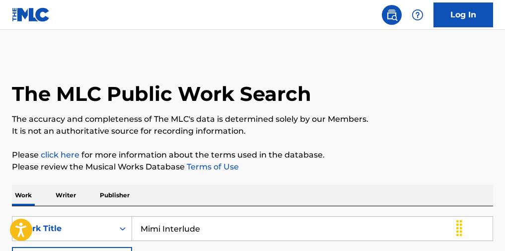
click at [160, 233] on input "Mimi Interlude" at bounding box center [312, 228] width 360 height 24
type input "[PERSON_NAME]'s Interlude"
click at [284, 173] on p "Please review the Musical Works Database Terms of Use" at bounding box center [252, 167] width 481 height 12
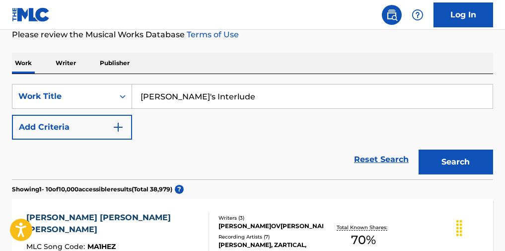
click at [284, 169] on button "Search" at bounding box center [455, 161] width 74 height 25
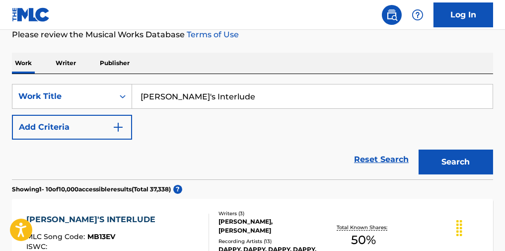
click at [116, 125] on button "Add Criteria" at bounding box center [72, 127] width 120 height 25
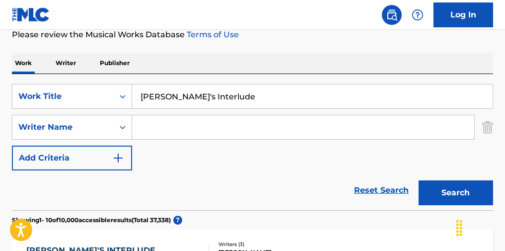
drag, startPoint x: 116, startPoint y: 125, endPoint x: 164, endPoint y: 121, distance: 48.3
click at [164, 121] on input "Search Form" at bounding box center [303, 127] width 342 height 24
type input "alyssa"
click at [284, 192] on button "Search" at bounding box center [455, 192] width 74 height 25
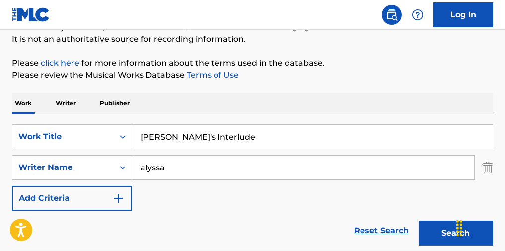
scroll to position [0, 0]
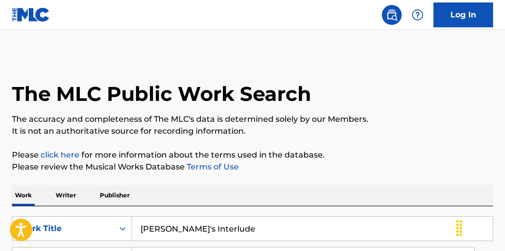
click at [191, 229] on input "[PERSON_NAME]'s Interlude" at bounding box center [312, 228] width 360 height 24
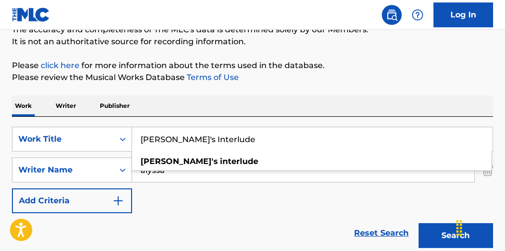
click at [222, 145] on input "[PERSON_NAME]'s Interlude" at bounding box center [312, 139] width 360 height 24
paste input "Liquor"
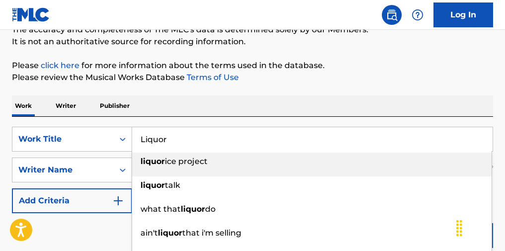
type input "Liquor"
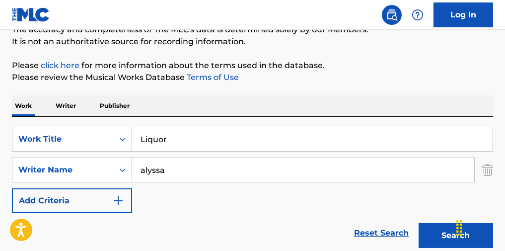
click at [284, 81] on p "Please review the Musical Works Database Terms of Use" at bounding box center [252, 77] width 481 height 12
click at [284, 231] on button "Search" at bounding box center [455, 235] width 74 height 25
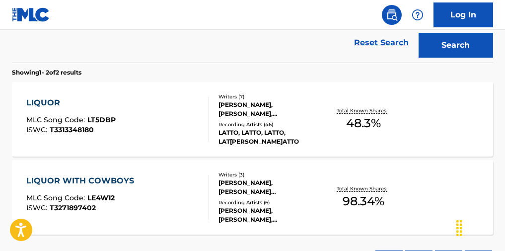
scroll to position [280, 0]
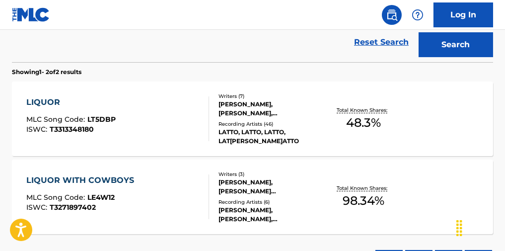
click at [173, 119] on div "LIQUOR MLC Song Code : LT5DBP ISWC : T3313348180" at bounding box center [117, 118] width 183 height 45
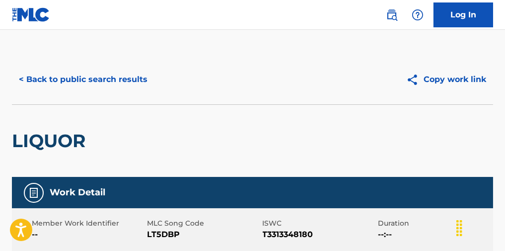
click at [142, 82] on button "< Back to public search results" at bounding box center [83, 79] width 142 height 25
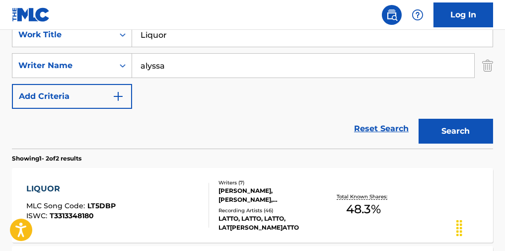
scroll to position [198, 0]
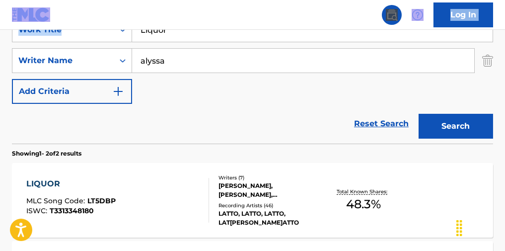
drag, startPoint x: 176, startPoint y: 29, endPoint x: 169, endPoint y: 31, distance: 7.4
click at [167, 30] on div "Log In The MLC Public Work Search The accuracy and completeness of The MLC's da…" at bounding box center [252, 108] width 505 height 613
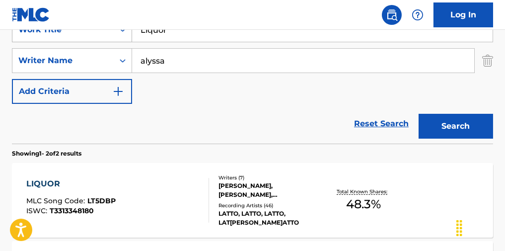
paste input "Prized Possession"
drag, startPoint x: 174, startPoint y: 33, endPoint x: 108, endPoint y: 41, distance: 66.9
click at [106, 40] on div "SearchWithCriteriad29da838-6ad0-4e75-a29b-6249fc2b64a9 Work Title Liquor" at bounding box center [252, 29] width 481 height 25
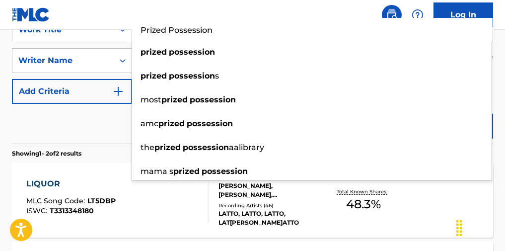
type input "Prized Possession"
click at [82, 113] on div "Reset Search Search" at bounding box center [252, 124] width 481 height 40
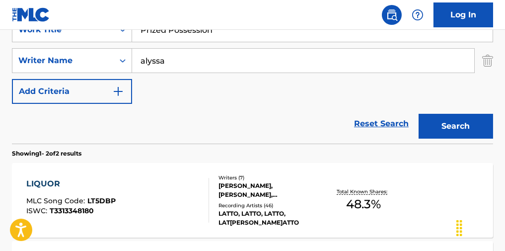
click at [284, 138] on button "Search" at bounding box center [455, 126] width 74 height 25
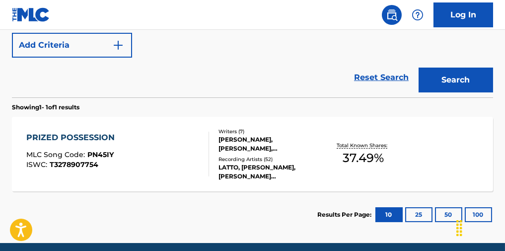
scroll to position [264, 0]
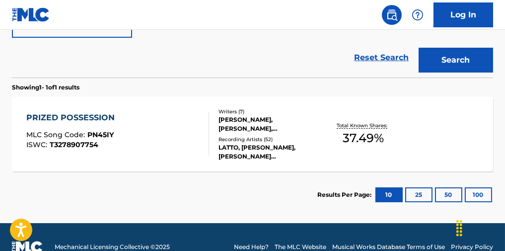
click at [198, 146] on div "PRIZED POSSESSION MLC Song Code : PN45IY ISWC : T3278907754" at bounding box center [117, 134] width 183 height 45
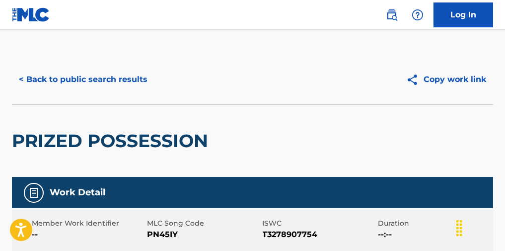
click at [138, 87] on button "< Back to public search results" at bounding box center [83, 79] width 142 height 25
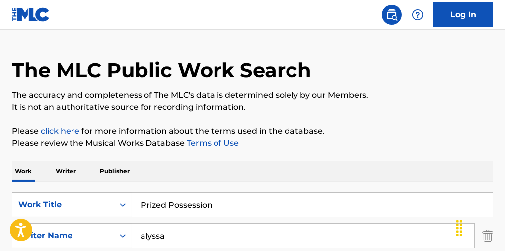
scroll to position [156, 0]
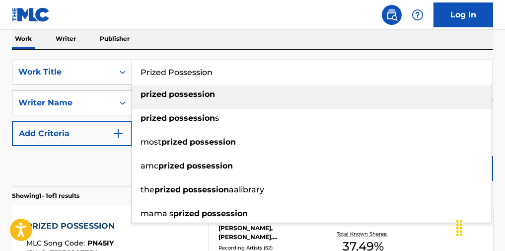
drag, startPoint x: 244, startPoint y: 83, endPoint x: 134, endPoint y: 89, distance: 109.8
click at [134, 84] on div "Prized Possession prized possession prized possession s most prized possession …" at bounding box center [312, 72] width 360 height 24
paste input "Chicken Grease"
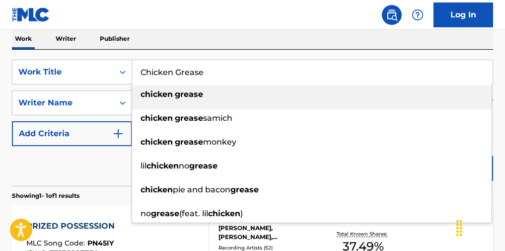
type input "Chicken Grease"
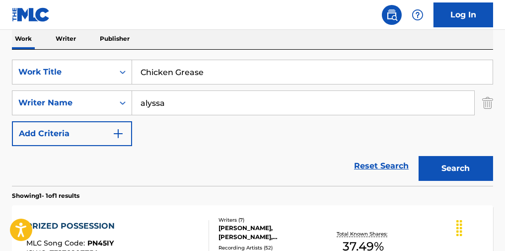
click at [247, 34] on div "Work Writer Publisher" at bounding box center [252, 38] width 481 height 21
click at [284, 166] on button "Search" at bounding box center [455, 168] width 74 height 25
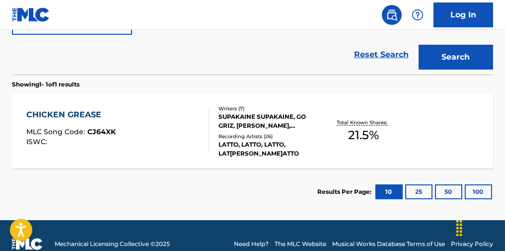
scroll to position [278, 0]
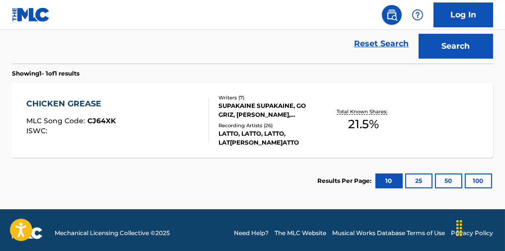
click at [191, 157] on div "CHICKEN GREASE MLC Song Code : CJ64XK ISWC : Writers ( 7 ) SUPAKAINE SUPAKAINE,…" at bounding box center [252, 120] width 481 height 74
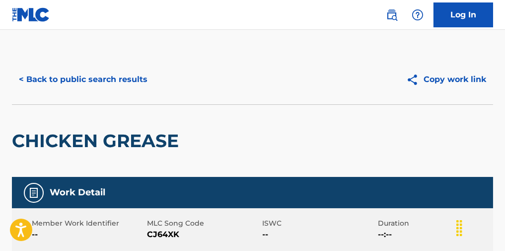
click at [132, 75] on button "< Back to public search results" at bounding box center [83, 79] width 142 height 25
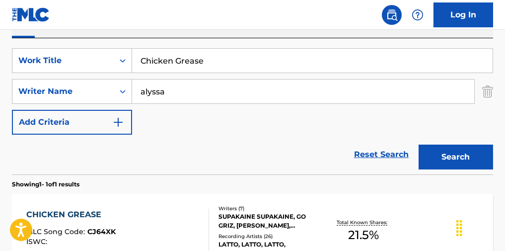
scroll to position [198, 0]
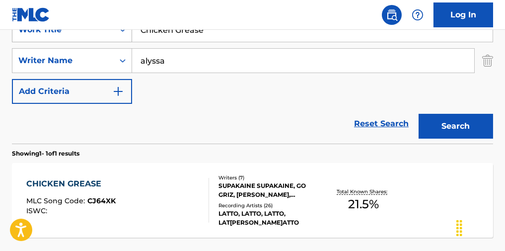
drag, startPoint x: 224, startPoint y: 42, endPoint x: 86, endPoint y: 31, distance: 137.8
click at [86, 31] on div "SearchWithCriteriad29da838-6ad0-4e75-a29b-6249fc2b64a9 Work Title Chicken Grease" at bounding box center [252, 29] width 481 height 25
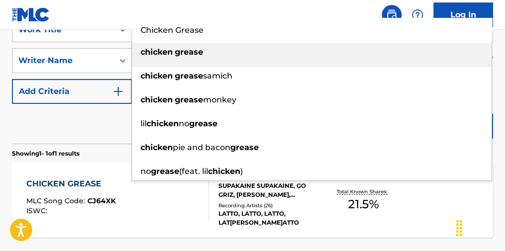
paste input "Somebody"
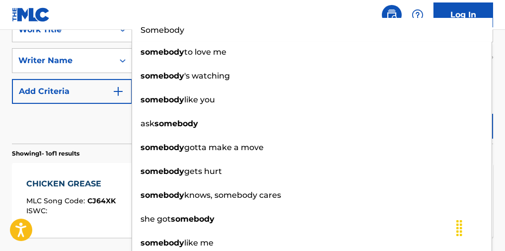
type input "Somebody"
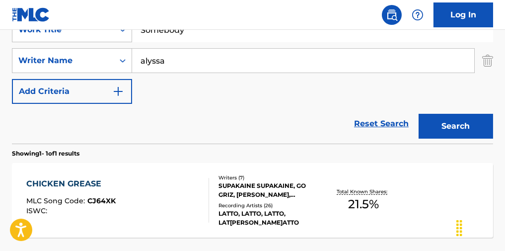
drag, startPoint x: 96, startPoint y: 126, endPoint x: 242, endPoint y: 112, distance: 146.5
click at [99, 125] on div "Reset Search Search" at bounding box center [252, 124] width 481 height 40
click at [284, 129] on button "Search" at bounding box center [455, 126] width 74 height 25
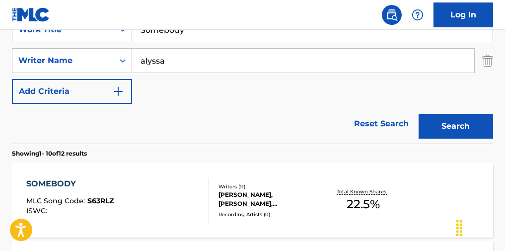
click at [219, 206] on div "[PERSON_NAME], [PERSON_NAME], [PERSON_NAME], [PERSON_NAME], [PERSON_NAME], [PER…" at bounding box center [270, 199] width 105 height 18
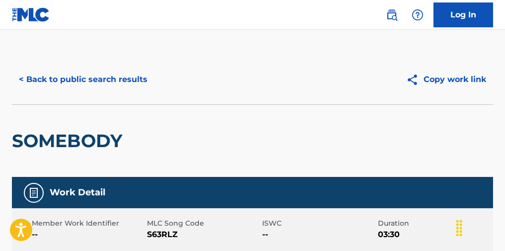
click at [121, 65] on div "< Back to public search results Copy work link" at bounding box center [252, 80] width 481 height 50
click at [136, 66] on div "< Back to public search results Copy work link" at bounding box center [252, 80] width 481 height 50
click at [140, 78] on button "< Back to public search results" at bounding box center [83, 79] width 142 height 25
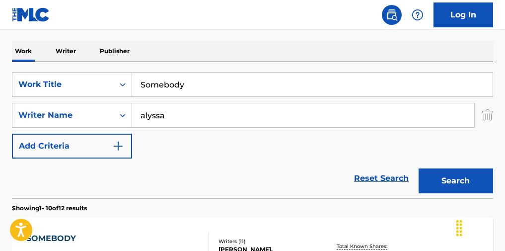
scroll to position [66, 0]
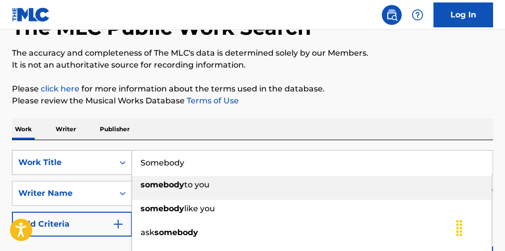
paste input "hrimp & [PERSON_NAME] ft Young Nu"
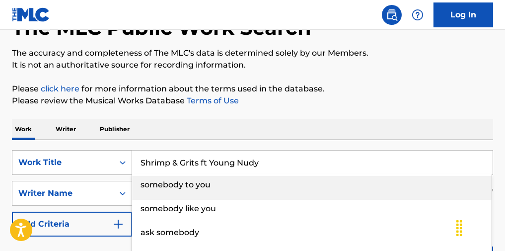
drag, startPoint x: 207, startPoint y: 164, endPoint x: 86, endPoint y: 165, distance: 120.6
click at [86, 165] on div "SearchWithCriteriad29da838-6ad0-4e75-a29b-6249fc2b64a9 Work Title Shrimp & [PER…" at bounding box center [252, 162] width 481 height 25
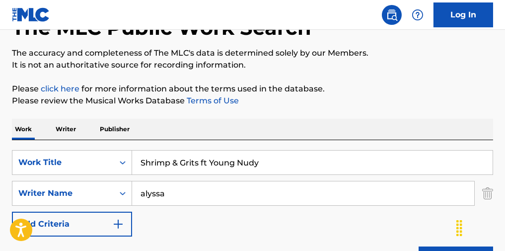
type input "Shrimp & Grits ft Young Nudy"
click at [284, 71] on p "It is not an authoritative source for recording information." at bounding box center [252, 65] width 481 height 12
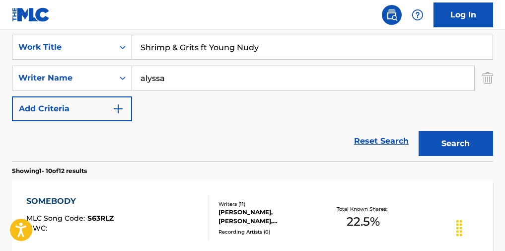
scroll to position [132, 0]
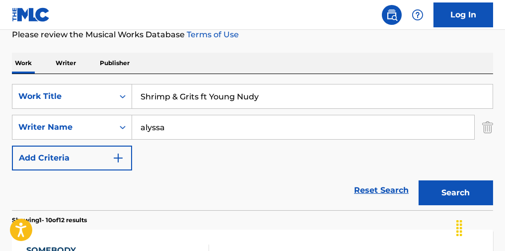
drag, startPoint x: 427, startPoint y: 167, endPoint x: 437, endPoint y: 181, distance: 17.8
click at [284, 176] on form "SearchWithCriteriad29da838-6ad0-4e75-a29b-6249fc2b64a9 Work Title Shrimp & Grit…" at bounding box center [252, 147] width 481 height 126
click at [284, 189] on button "Search" at bounding box center [455, 192] width 74 height 25
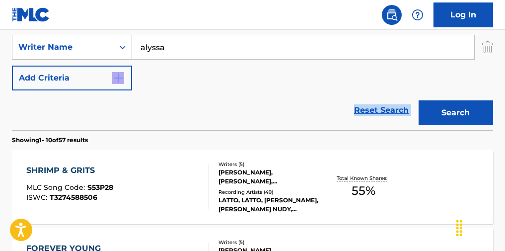
scroll to position [278, 0]
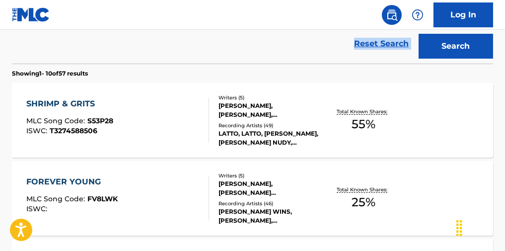
click at [192, 150] on div "SHRIMP & GRITS MLC Song Code : S53P28 ISWC : T3274588506 Writers ( 5 ) [PERSON_…" at bounding box center [252, 120] width 481 height 74
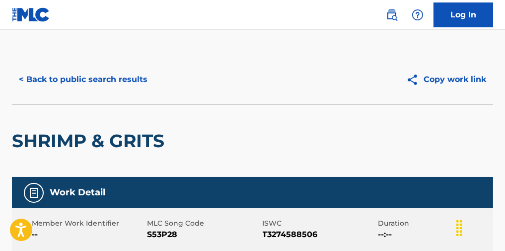
click at [137, 78] on button "< Back to public search results" at bounding box center [83, 79] width 142 height 25
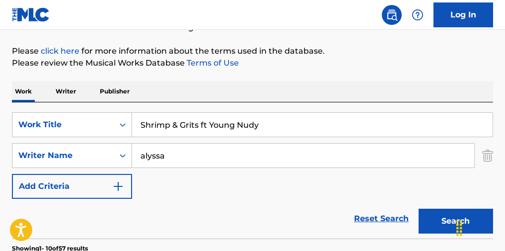
scroll to position [132, 0]
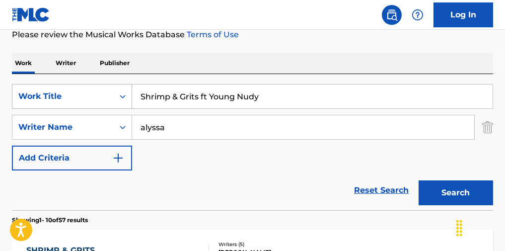
drag, startPoint x: 283, startPoint y: 104, endPoint x: 97, endPoint y: 95, distance: 186.3
click at [97, 95] on div "SearchWithCriteriad29da838-6ad0-4e75-a29b-6249fc2b64a9 Work Title Shrimp & Grit…" at bounding box center [252, 96] width 481 height 25
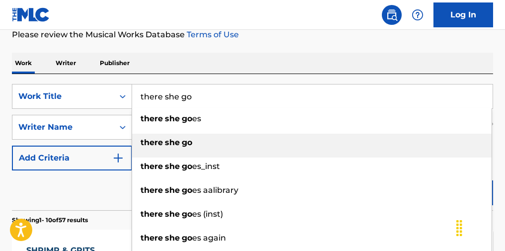
type input "there she go"
click at [195, 138] on div "there she go" at bounding box center [311, 142] width 359 height 18
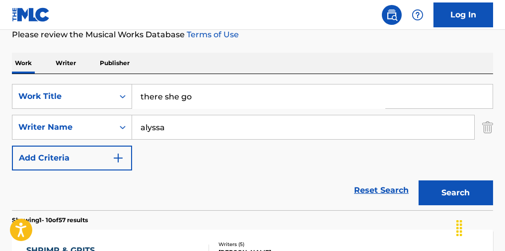
click at [284, 186] on button "Search" at bounding box center [455, 192] width 74 height 25
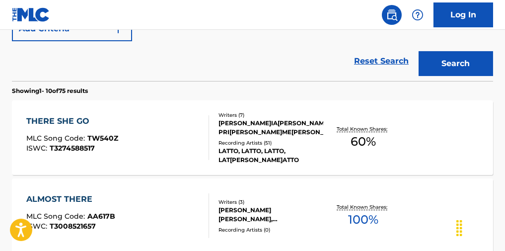
scroll to position [278, 0]
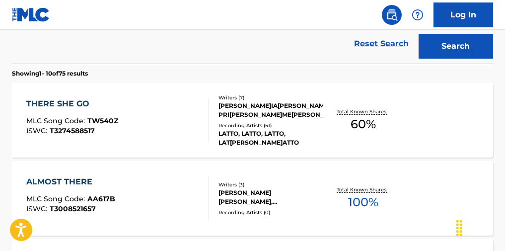
click at [181, 142] on div "THERE SHE GO MLC Song Code : TW540Z ISWC : T3274588517" at bounding box center [117, 120] width 183 height 45
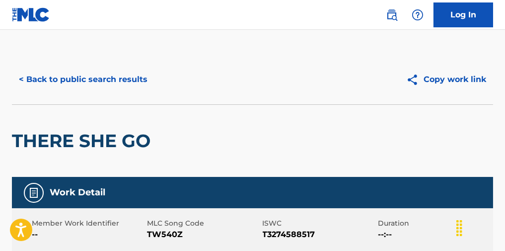
click at [129, 91] on button "< Back to public search results" at bounding box center [83, 79] width 142 height 25
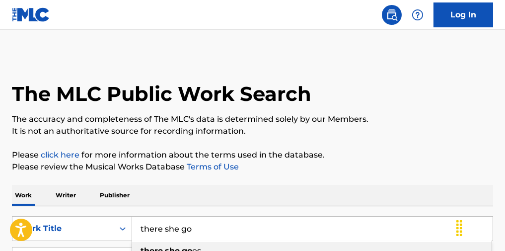
paste input "Brokey"
drag, startPoint x: 245, startPoint y: 221, endPoint x: 137, endPoint y: 208, distance: 108.4
click at [116, 222] on div "SearchWithCriteriad29da838-6ad0-4e75-a29b-6249fc2b64a9 Work Title Brokey there …" at bounding box center [252, 228] width 481 height 25
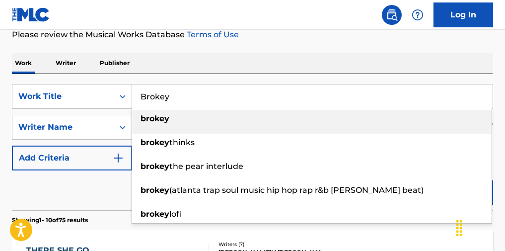
type input "Brokey"
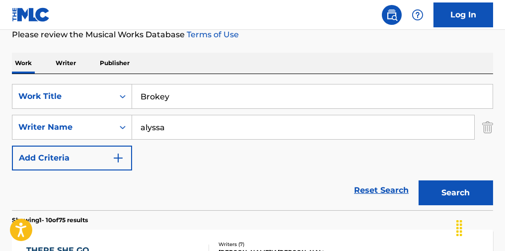
click at [284, 37] on p "Please review the Musical Works Database Terms of Use" at bounding box center [252, 35] width 481 height 12
drag, startPoint x: 456, startPoint y: 199, endPoint x: 420, endPoint y: 187, distance: 38.9
click at [284, 199] on button "Search" at bounding box center [455, 192] width 74 height 25
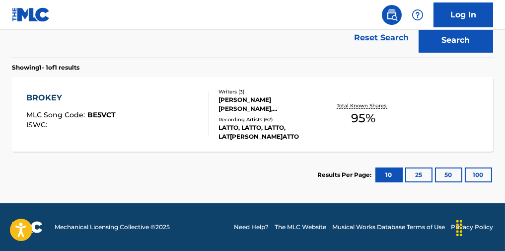
scroll to position [288, 0]
click at [175, 134] on div "BROKEY MLC Song Code : BE5VCT ISWC :" at bounding box center [117, 114] width 183 height 45
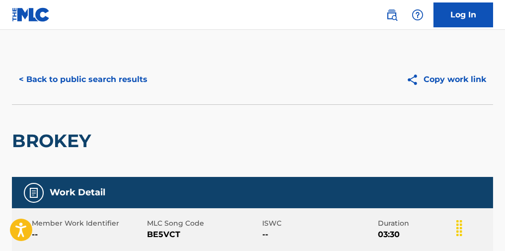
click at [127, 79] on button "< Back to public search results" at bounding box center [83, 79] width 142 height 25
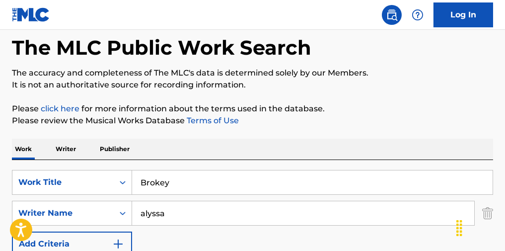
scroll to position [66, 0]
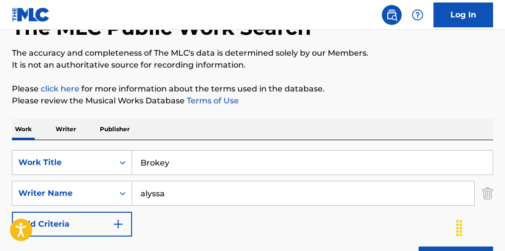
drag, startPoint x: 202, startPoint y: 167, endPoint x: 113, endPoint y: 167, distance: 89.3
click at [113, 167] on div "SearchWithCriteriad29da838-6ad0-4e75-a29b-6249fc2b64a9 Work Title Brokey" at bounding box center [252, 162] width 481 height 25
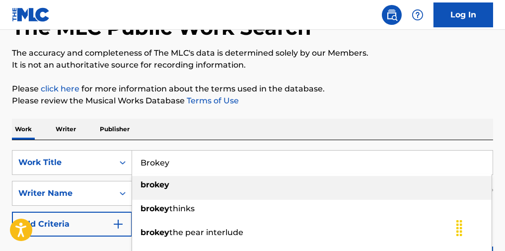
paste input "Settle Down"
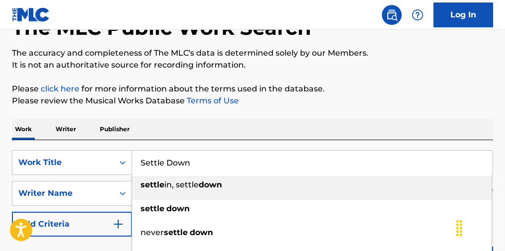
type input "Settle Down"
click at [284, 102] on p "Please review the Musical Works Database Terms of Use" at bounding box center [252, 101] width 481 height 12
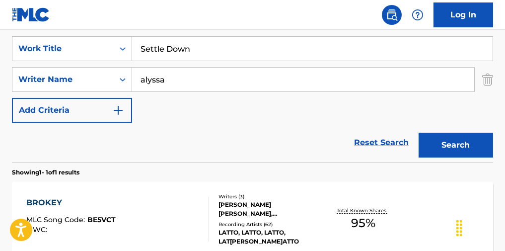
scroll to position [198, 0]
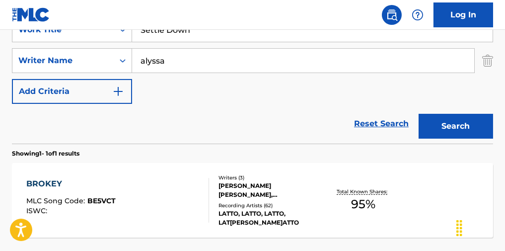
click at [284, 126] on button "Search" at bounding box center [455, 126] width 74 height 25
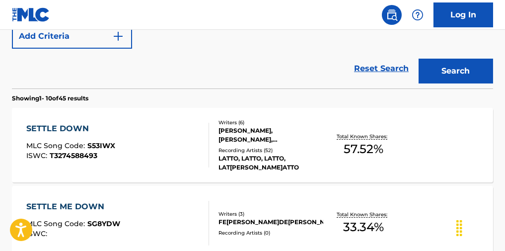
scroll to position [264, 0]
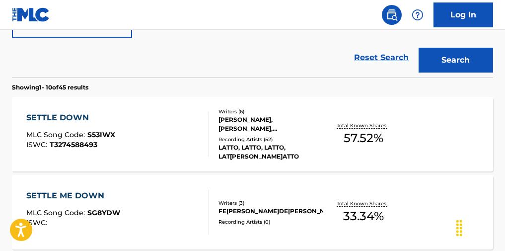
click at [184, 130] on div "SETTLE DOWN MLC Song Code : S53IWX ISWC : T3274588493" at bounding box center [117, 134] width 183 height 45
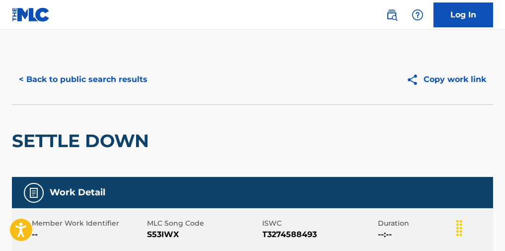
click at [133, 95] on div "< Back to public search results Copy work link" at bounding box center [252, 80] width 481 height 50
click at [131, 78] on button "< Back to public search results" at bounding box center [83, 79] width 142 height 25
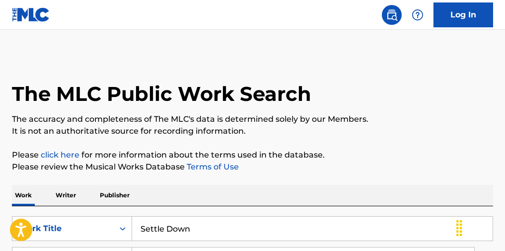
drag, startPoint x: 240, startPoint y: 231, endPoint x: 89, endPoint y: 218, distance: 151.9
paste input "Liquor"
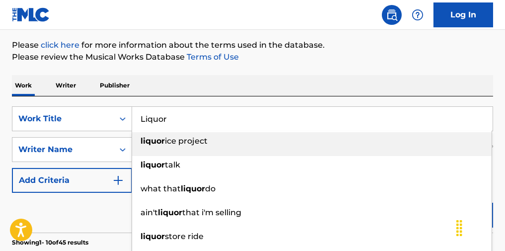
scroll to position [132, 0]
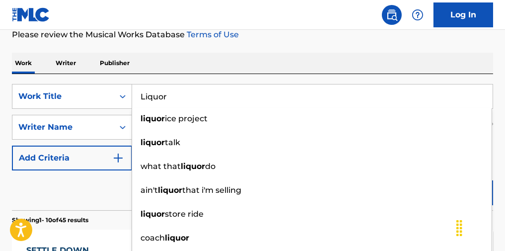
type input "Liquor"
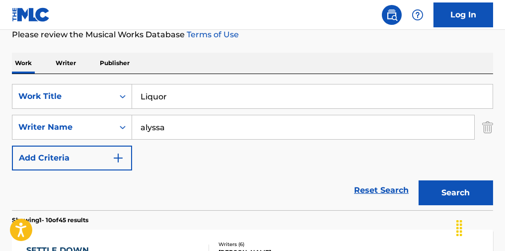
click at [284, 192] on button "Search" at bounding box center [455, 192] width 74 height 25
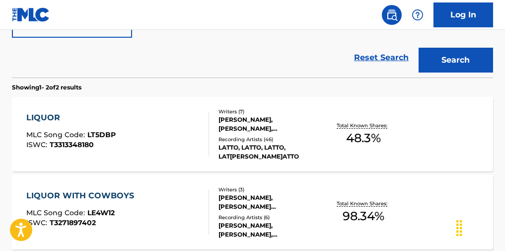
click at [173, 165] on div "LIQUOR MLC Song Code : LT5DBP ISWC : T3313348180 Writers ( [PERSON_NAME]MO[PERS…" at bounding box center [252, 134] width 481 height 74
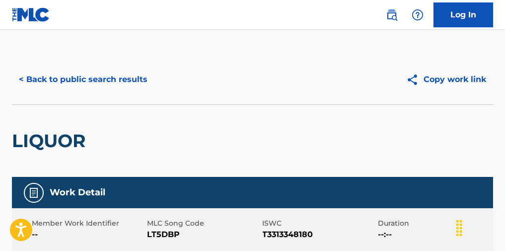
click at [106, 76] on button "< Back to public search results" at bounding box center [83, 79] width 142 height 25
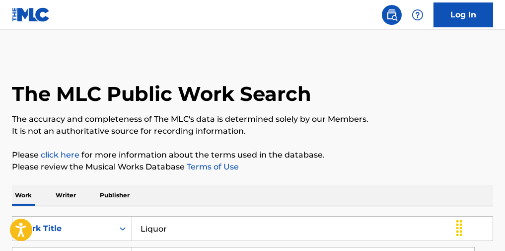
click at [66, 202] on p "Writer" at bounding box center [66, 195] width 26 height 21
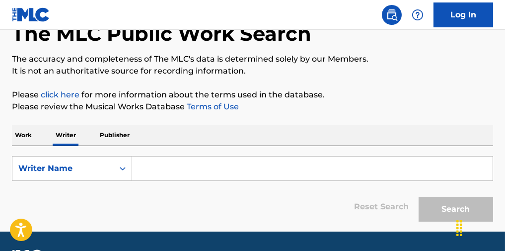
scroll to position [61, 0]
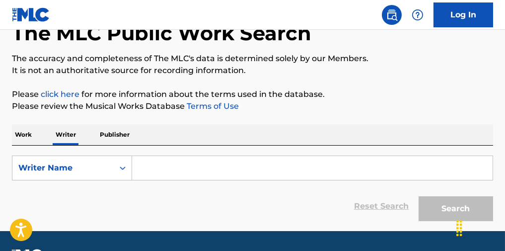
click at [196, 176] on input "Search Form" at bounding box center [312, 168] width 360 height 24
paste input "[PERSON_NAME]"
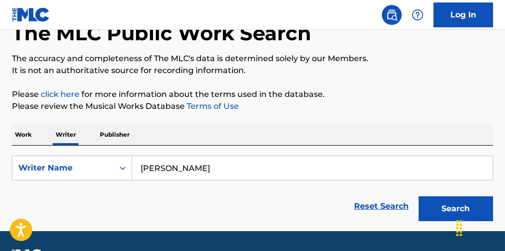
type input "[PERSON_NAME]"
click at [284, 196] on button "Search" at bounding box center [455, 208] width 74 height 25
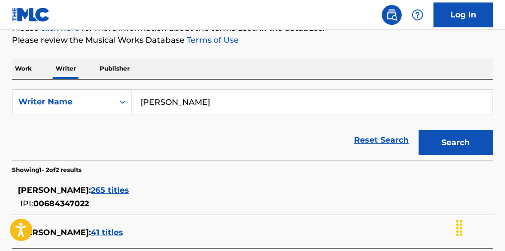
scroll to position [187, 0]
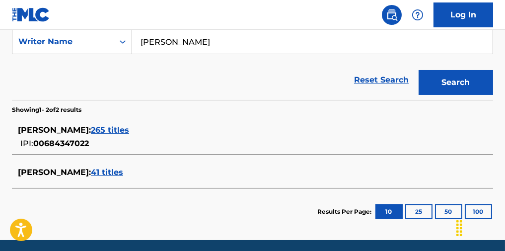
click at [103, 131] on span "265 titles" at bounding box center [110, 129] width 38 height 9
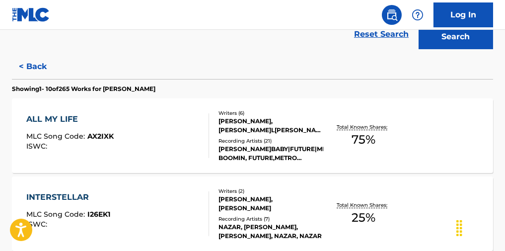
scroll to position [232, 0]
click at [171, 152] on div "ALL MY LIFE MLC Song Code : AX2IXK ISWC :" at bounding box center [117, 135] width 183 height 45
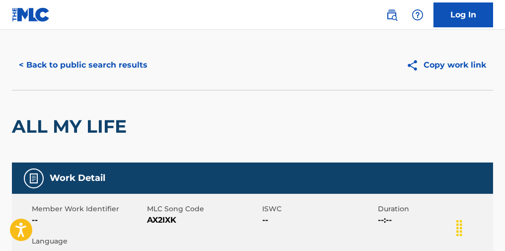
scroll to position [6, 0]
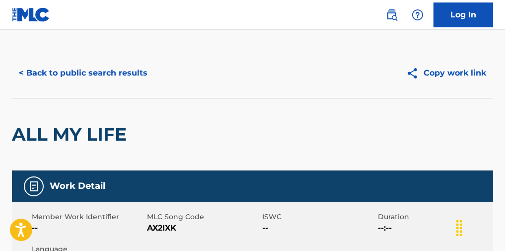
click at [81, 76] on button "< Back to public search results" at bounding box center [83, 73] width 142 height 25
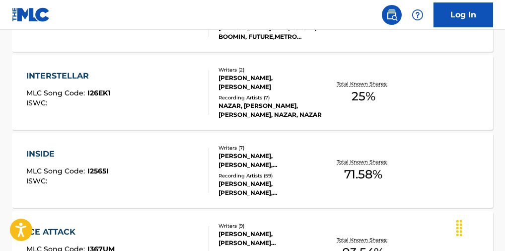
scroll to position [579, 0]
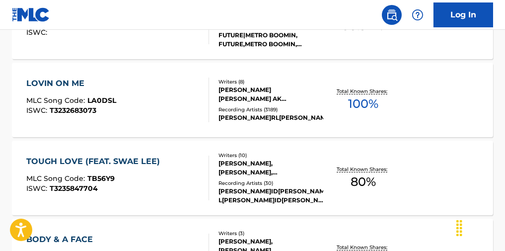
click at [127, 75] on div "LOVIN ON ME MLC Song Code : LA0DSL ISWC : T3232683073 Writers ( [PERSON_NAME]O[…" at bounding box center [252, 100] width 481 height 74
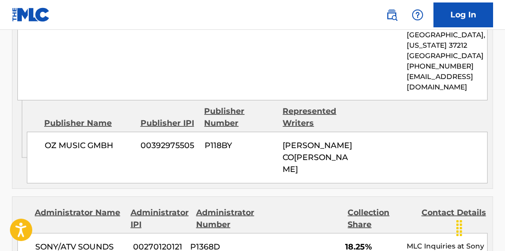
scroll to position [1756, 0]
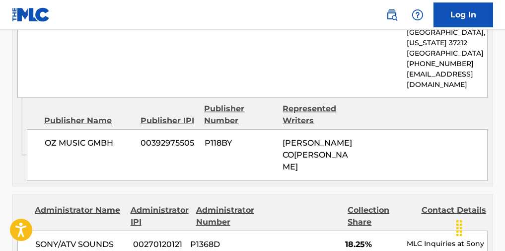
click at [284, 138] on span "[PERSON_NAME]CO[PERSON_NAME]" at bounding box center [316, 154] width 69 height 33
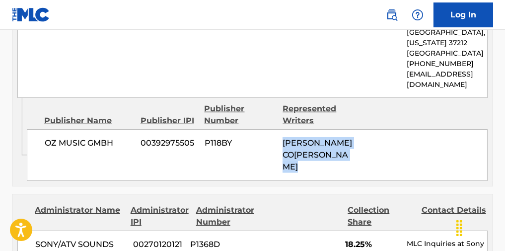
click at [284, 138] on span "[PERSON_NAME]CO[PERSON_NAME]" at bounding box center [316, 154] width 69 height 33
drag, startPoint x: 345, startPoint y: 109, endPoint x: 275, endPoint y: 111, distance: 70.0
click at [275, 129] on div "OZ MUSIC GMBH 00392975505 P118BY [PERSON_NAME], [PERSON_NAME]" at bounding box center [257, 155] width 460 height 52
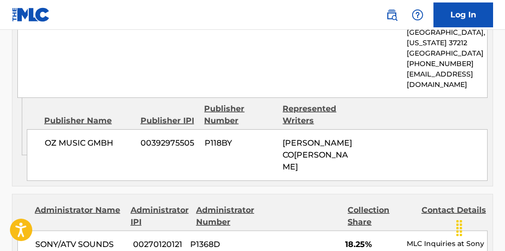
click at [284, 129] on div "OZ MUSIC GMBH 00392975505 P118BY [PERSON_NAME], [PERSON_NAME]" at bounding box center [257, 155] width 460 height 52
drag, startPoint x: 346, startPoint y: 116, endPoint x: 281, endPoint y: 121, distance: 65.7
click at [281, 129] on div "OZ MUSIC GMBH 00392975505 P118BY [PERSON_NAME], [PERSON_NAME]" at bounding box center [257, 155] width 460 height 52
copy span "[PERSON_NAME]"
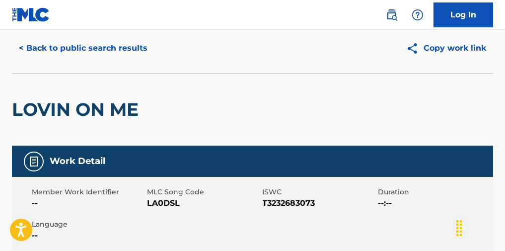
scroll to position [26, 0]
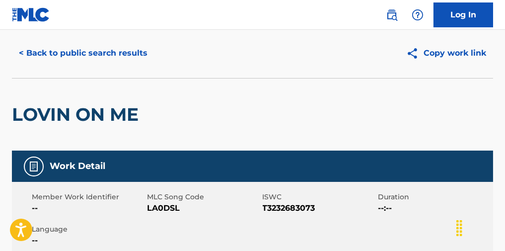
click at [76, 57] on button "< Back to public search results" at bounding box center [83, 53] width 142 height 25
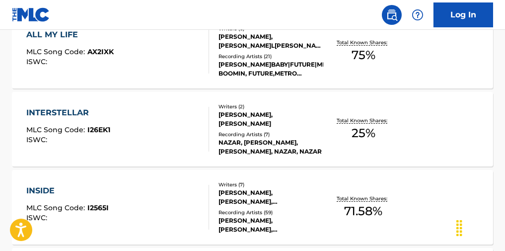
scroll to position [318, 0]
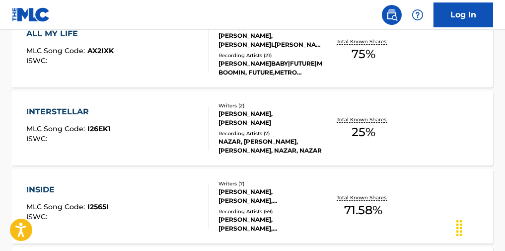
click at [168, 61] on div "ALL MY LIFE MLC Song Code : AX2IXK ISWC :" at bounding box center [117, 50] width 183 height 45
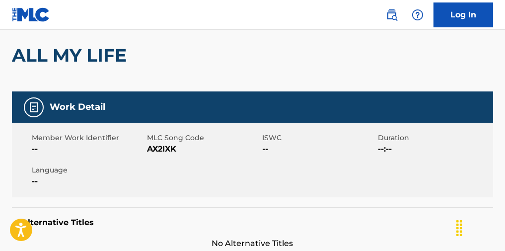
scroll to position [9, 0]
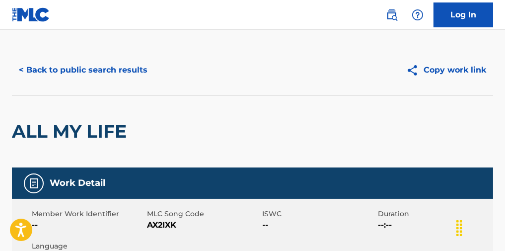
click at [107, 65] on button "< Back to public search results" at bounding box center [83, 70] width 142 height 25
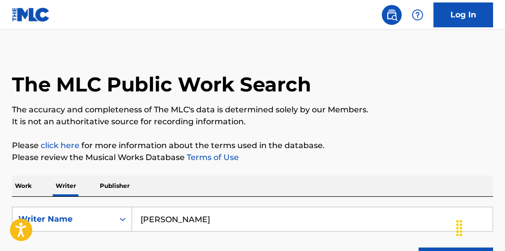
scroll to position [123, 0]
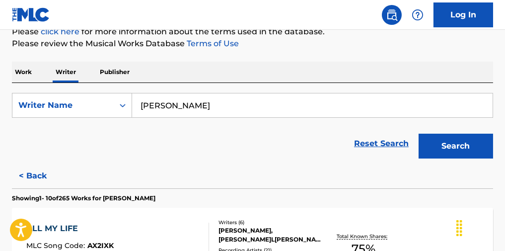
click at [211, 117] on input "[PERSON_NAME]" at bounding box center [312, 105] width 360 height 24
click at [34, 71] on p "Work" at bounding box center [23, 72] width 23 height 21
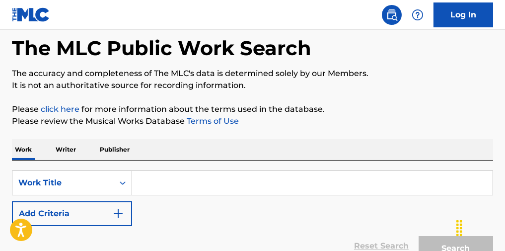
scroll to position [53, 0]
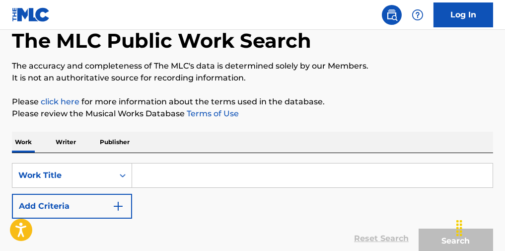
click at [166, 186] on input "Search Form" at bounding box center [312, 175] width 360 height 24
paste input "ISSA PARTY"
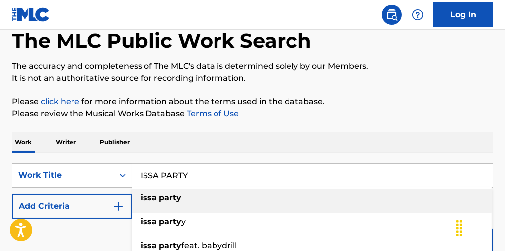
type input "ISSA PARTY"
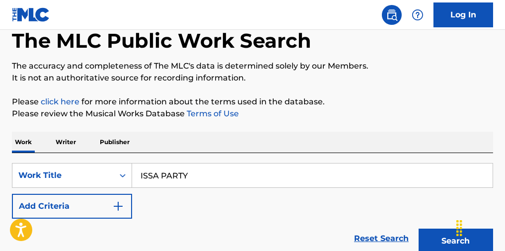
click at [74, 213] on button "Add Criteria" at bounding box center [72, 205] width 120 height 25
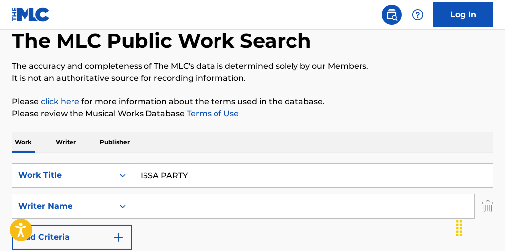
click at [191, 215] on input "Search Form" at bounding box center [303, 206] width 342 height 24
type input "alyssa"
click at [284, 141] on div "Work Writer Publisher" at bounding box center [252, 141] width 481 height 21
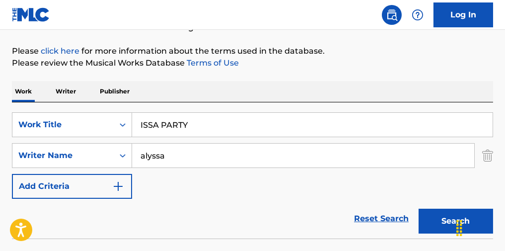
scroll to position [104, 0]
click at [284, 217] on button "Search" at bounding box center [455, 220] width 74 height 25
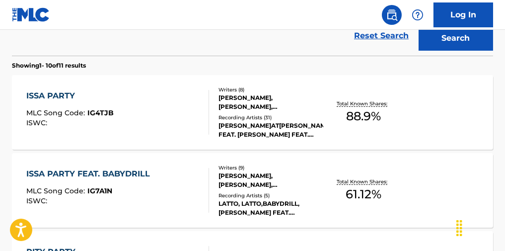
scroll to position [287, 0]
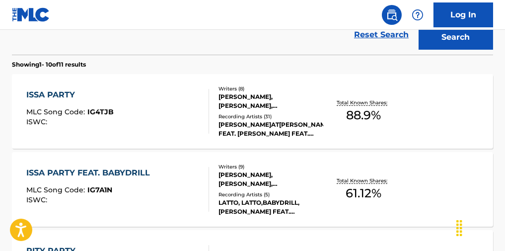
click at [132, 111] on div "ISSA PARTY MLC Song Code : IG4TJB ISWC :" at bounding box center [117, 111] width 183 height 45
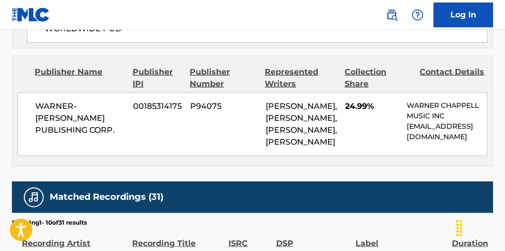
scroll to position [2104, 0]
